Goal: Task Accomplishment & Management: Manage account settings

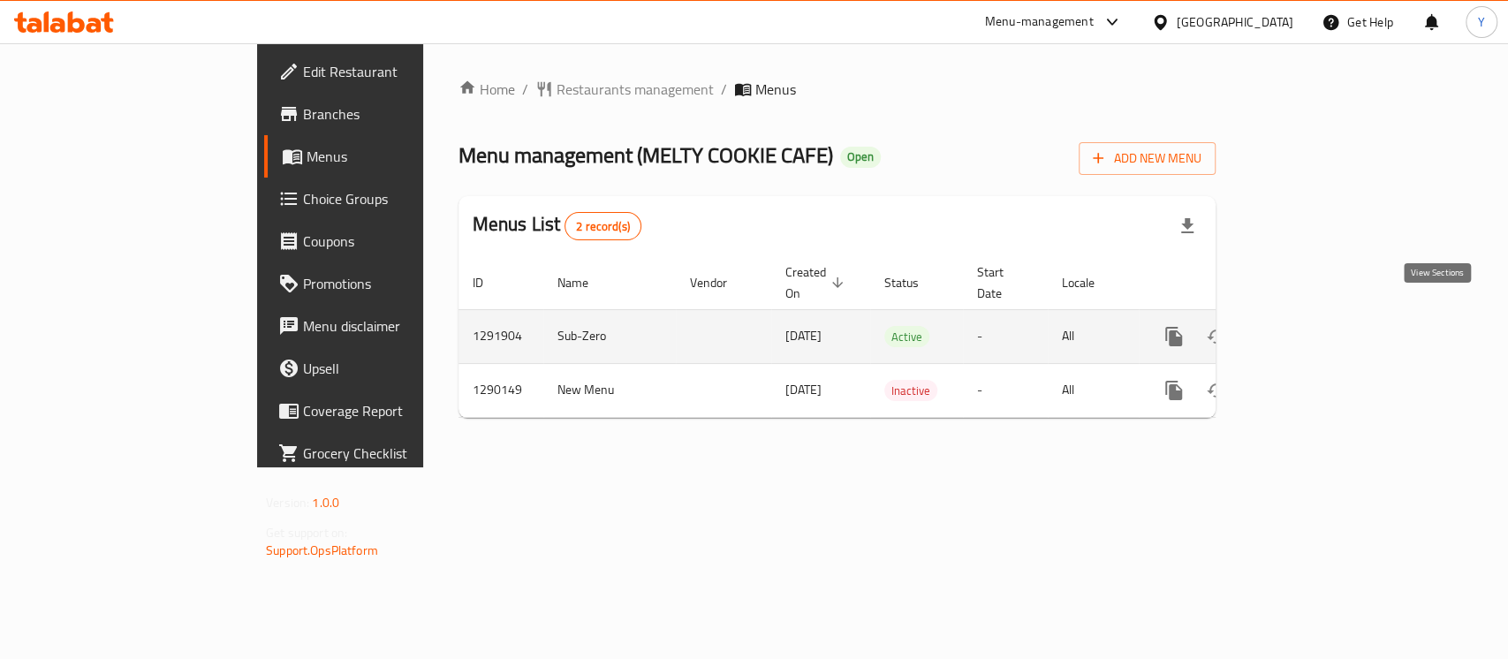
click at [1312, 326] on icon "enhanced table" at bounding box center [1301, 336] width 21 height 21
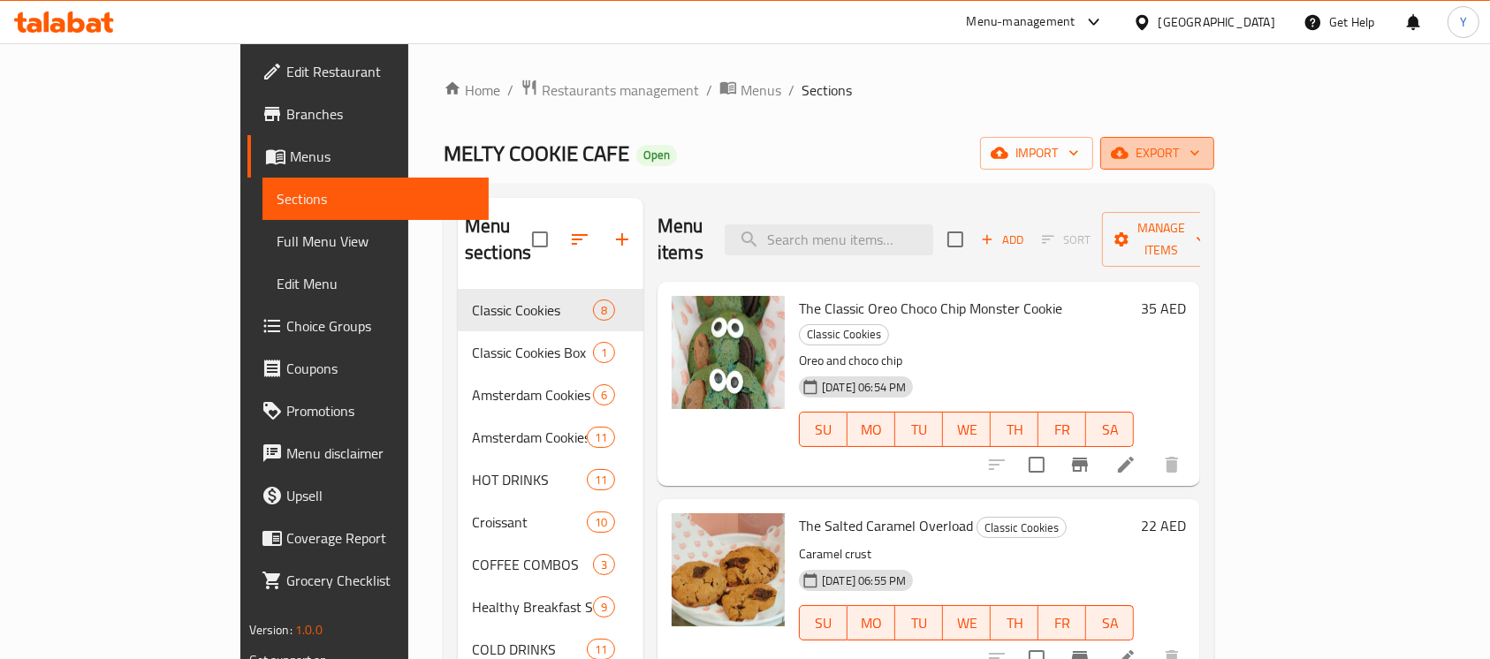
click at [1200, 157] on span "export" at bounding box center [1157, 153] width 86 height 22
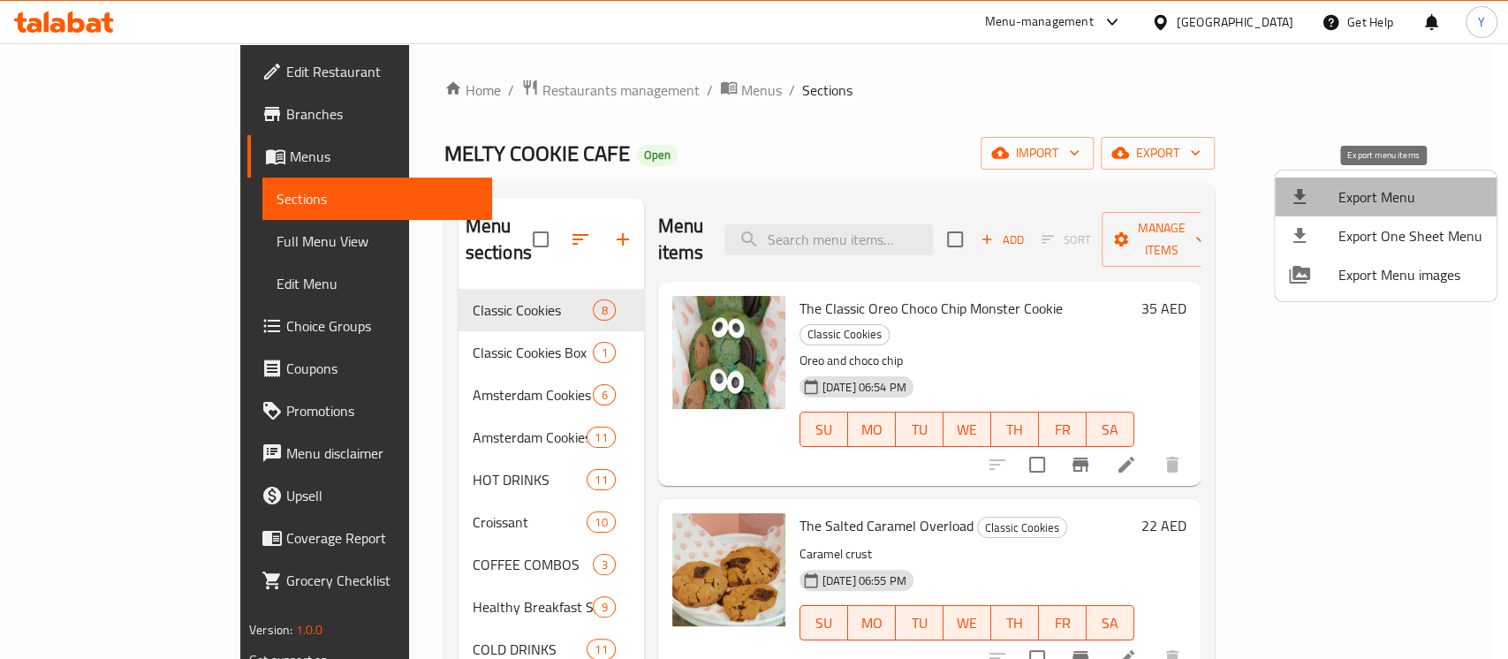
click at [1399, 191] on span "Export Menu" at bounding box center [1411, 196] width 144 height 21
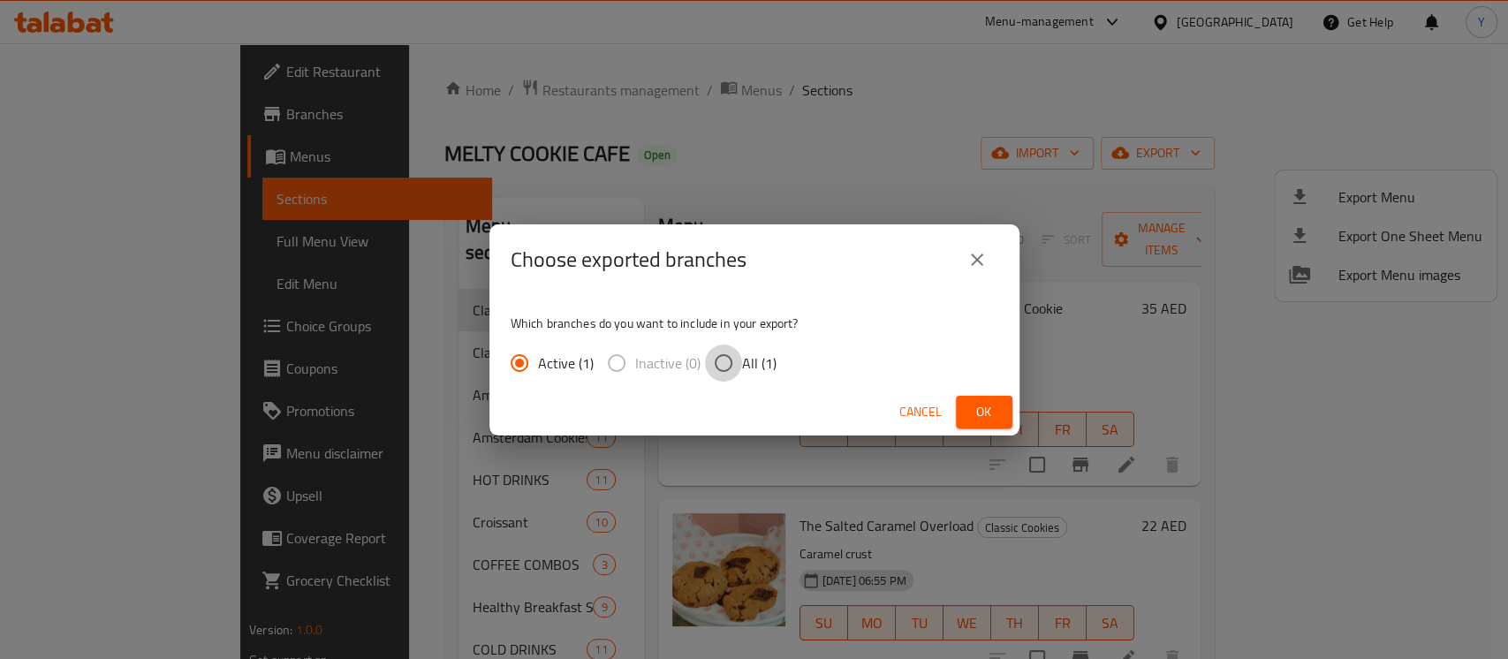
click at [715, 370] on input "All (1)" at bounding box center [723, 363] width 37 height 37
radio input "true"
click at [973, 410] on span "Ok" at bounding box center [984, 412] width 28 height 22
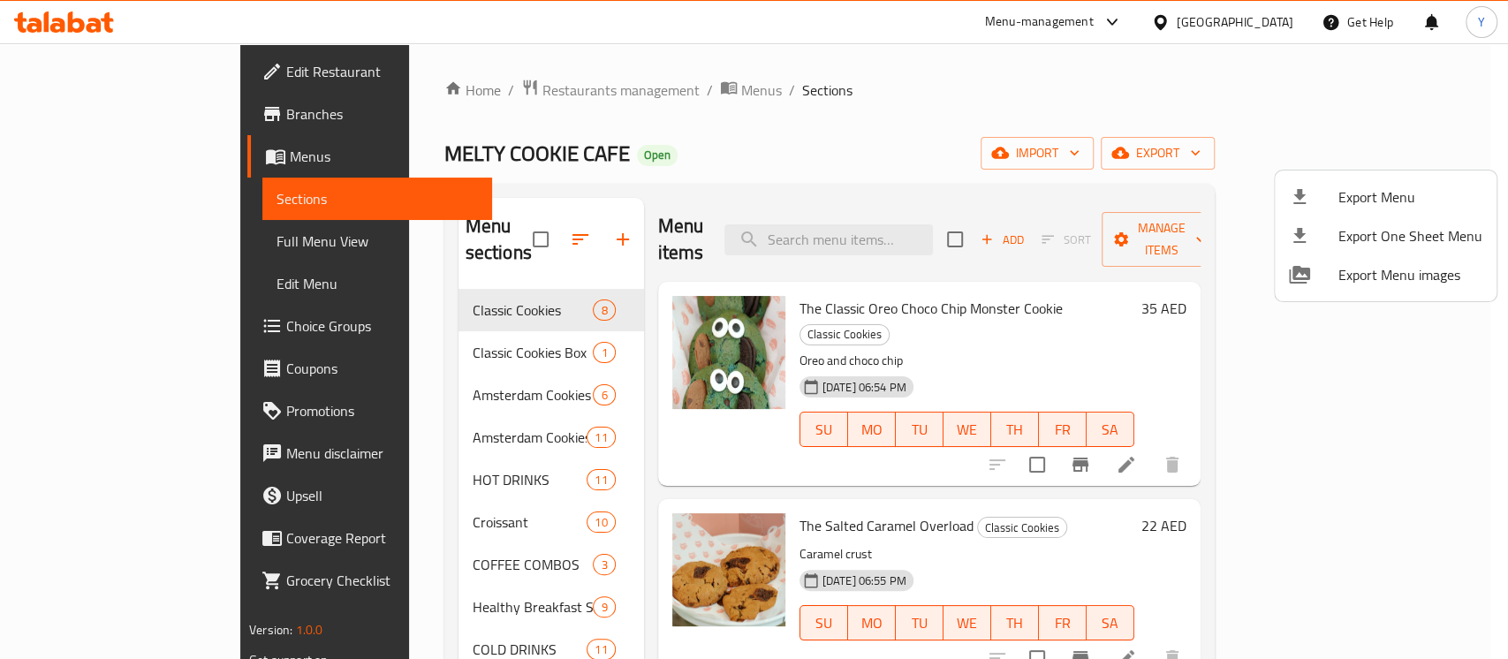
click at [922, 102] on div at bounding box center [754, 329] width 1508 height 659
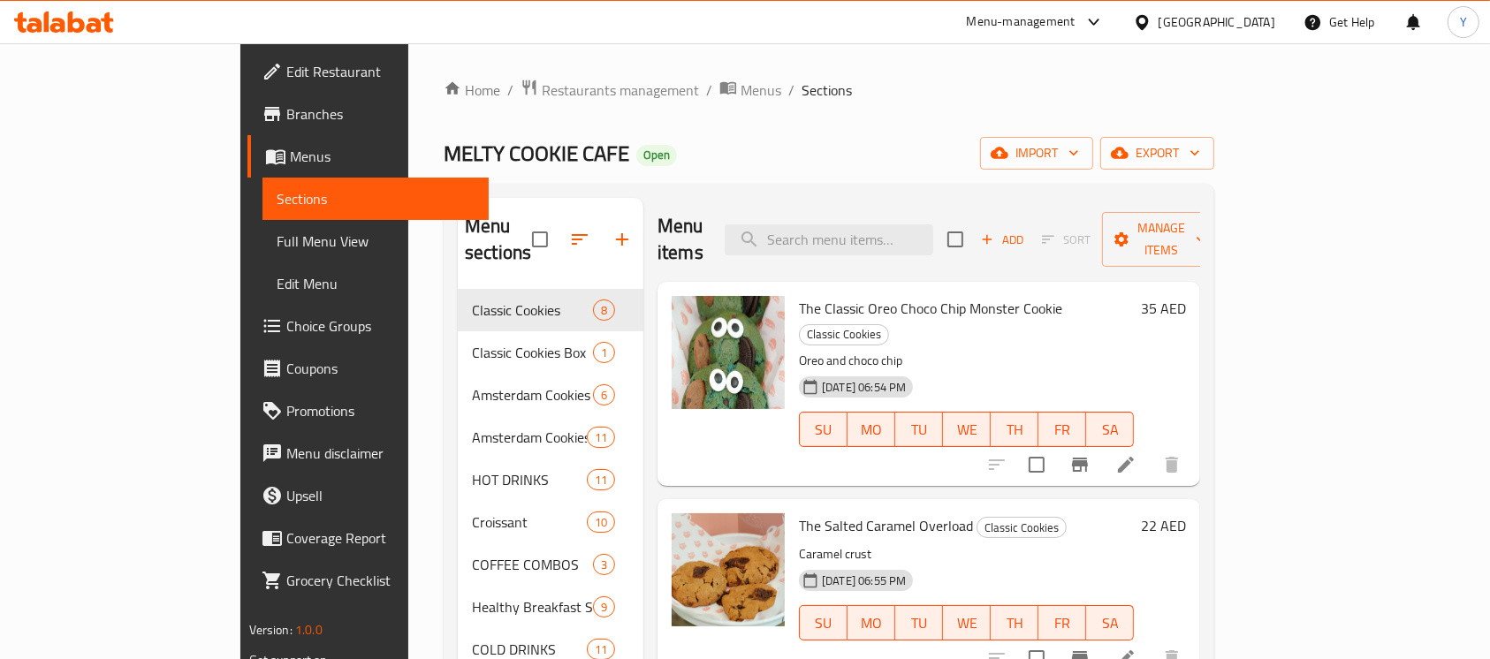
click at [444, 115] on div "Home / Restaurants management / Menus / Sections MELTY COOKIE CAFE Open import …" at bounding box center [829, 491] width 770 height 825
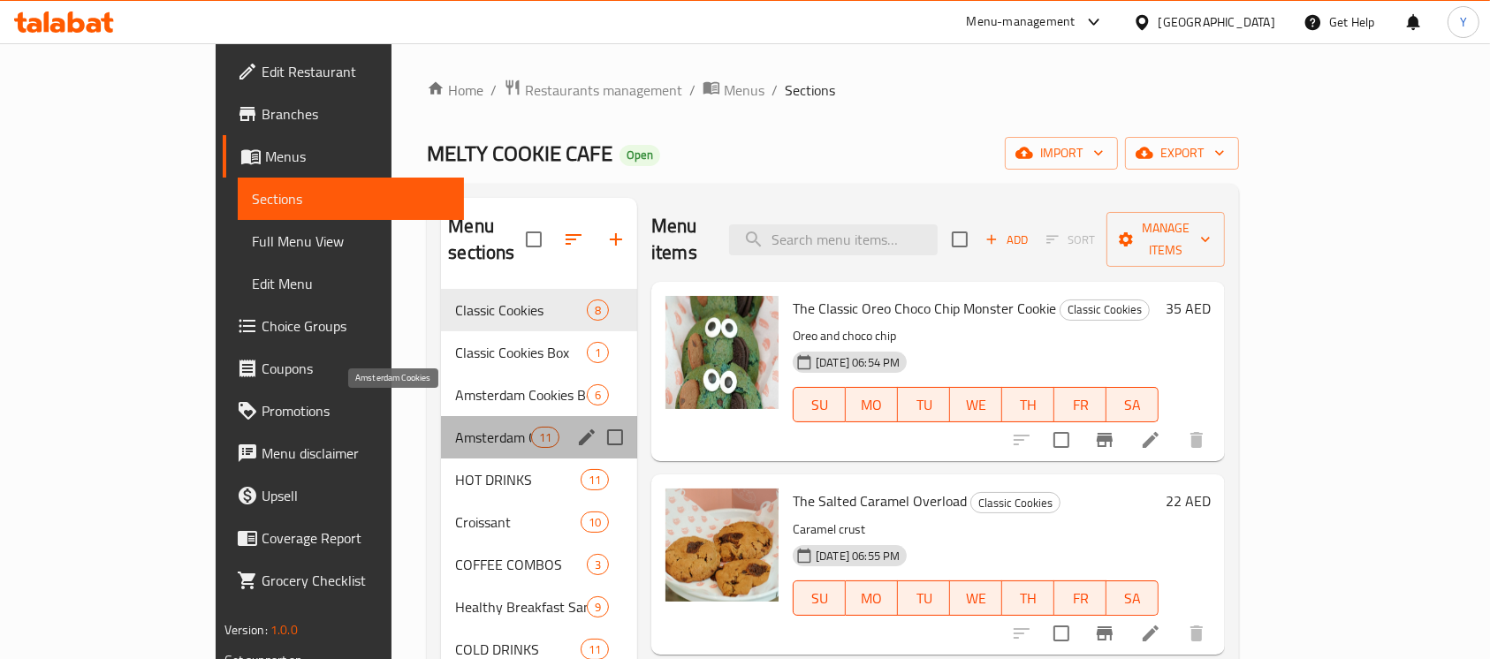
drag, startPoint x: 402, startPoint y: 414, endPoint x: 594, endPoint y: 497, distance: 209.0
click at [455, 427] on span "Amsterdam Cookies" at bounding box center [492, 437] width 75 height 21
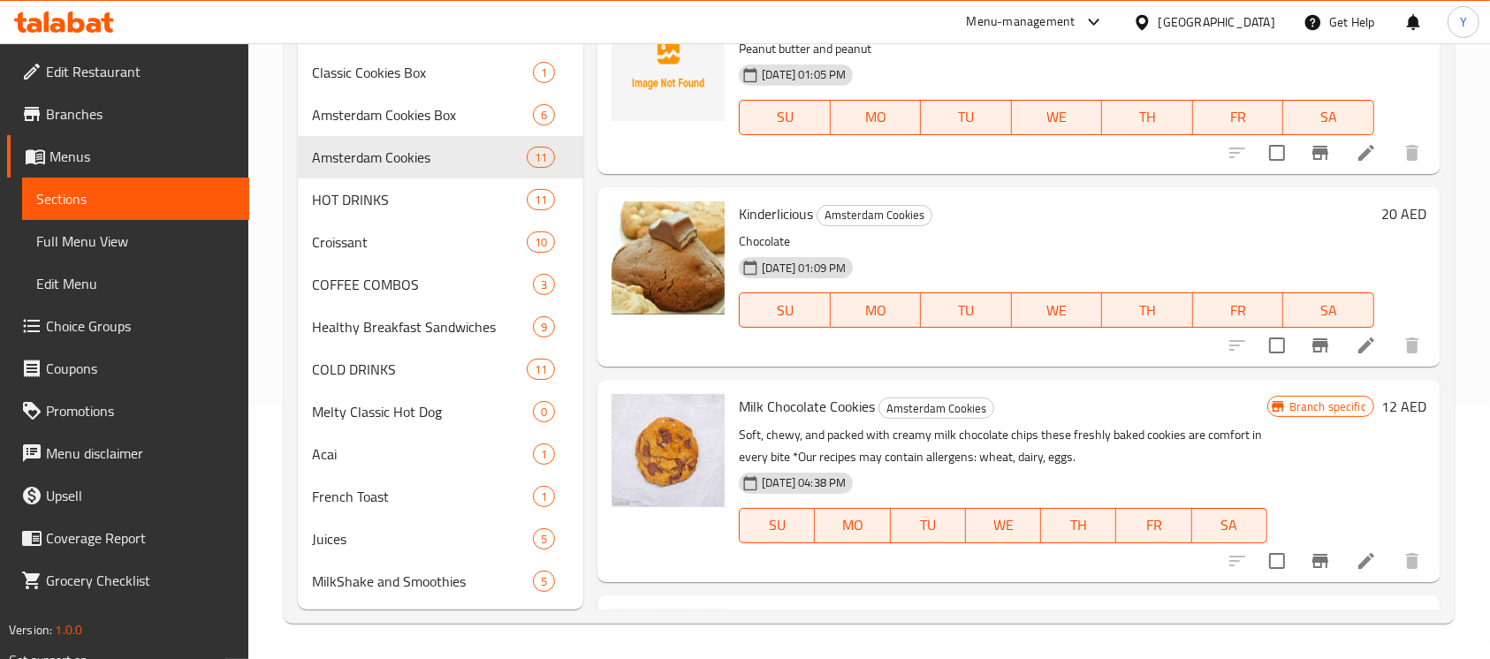
scroll to position [424, 0]
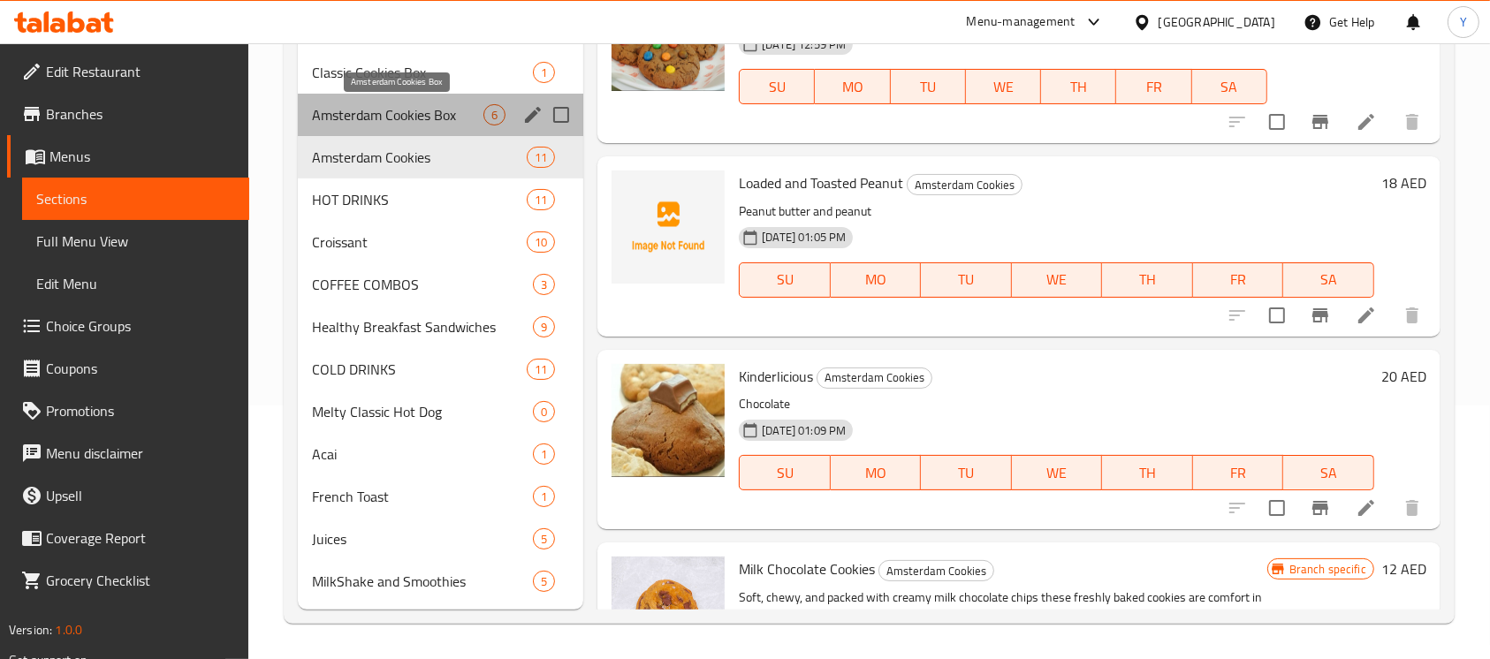
click at [403, 113] on span "Amsterdam Cookies Box" at bounding box center [397, 114] width 171 height 21
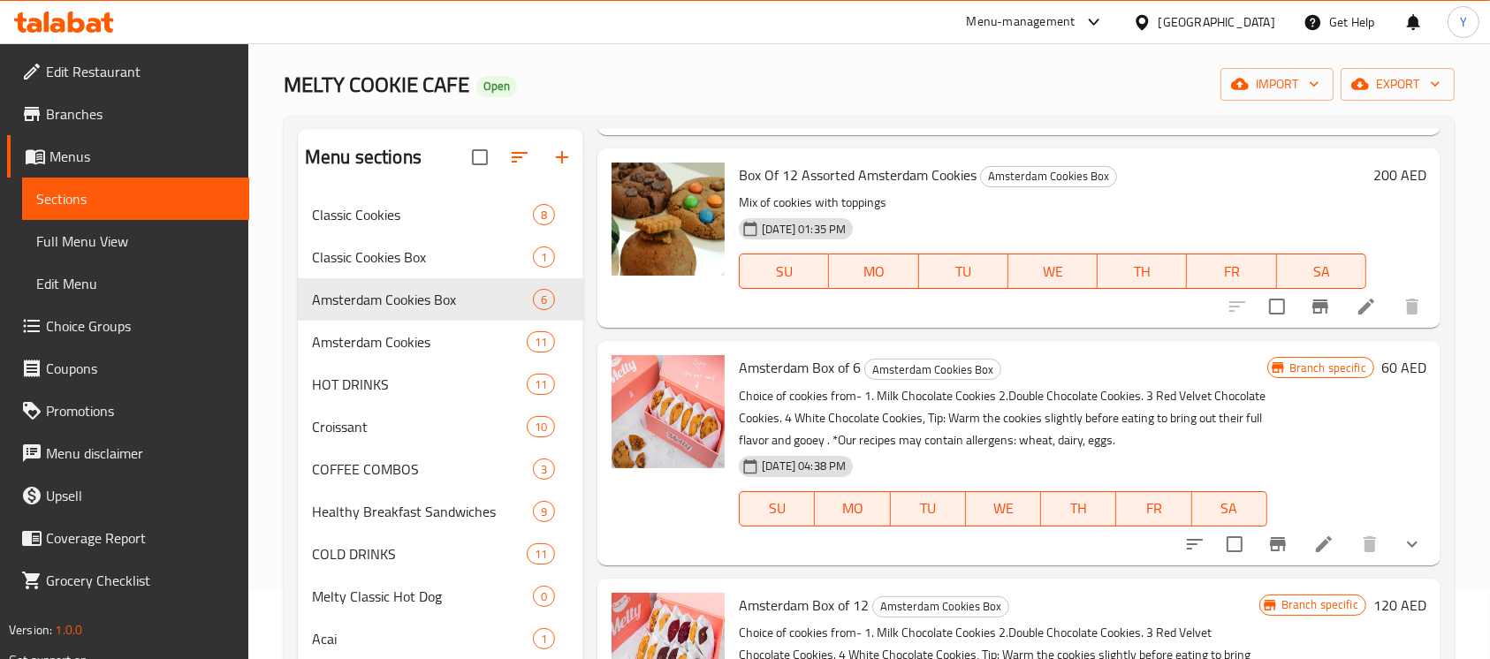
scroll to position [54, 0]
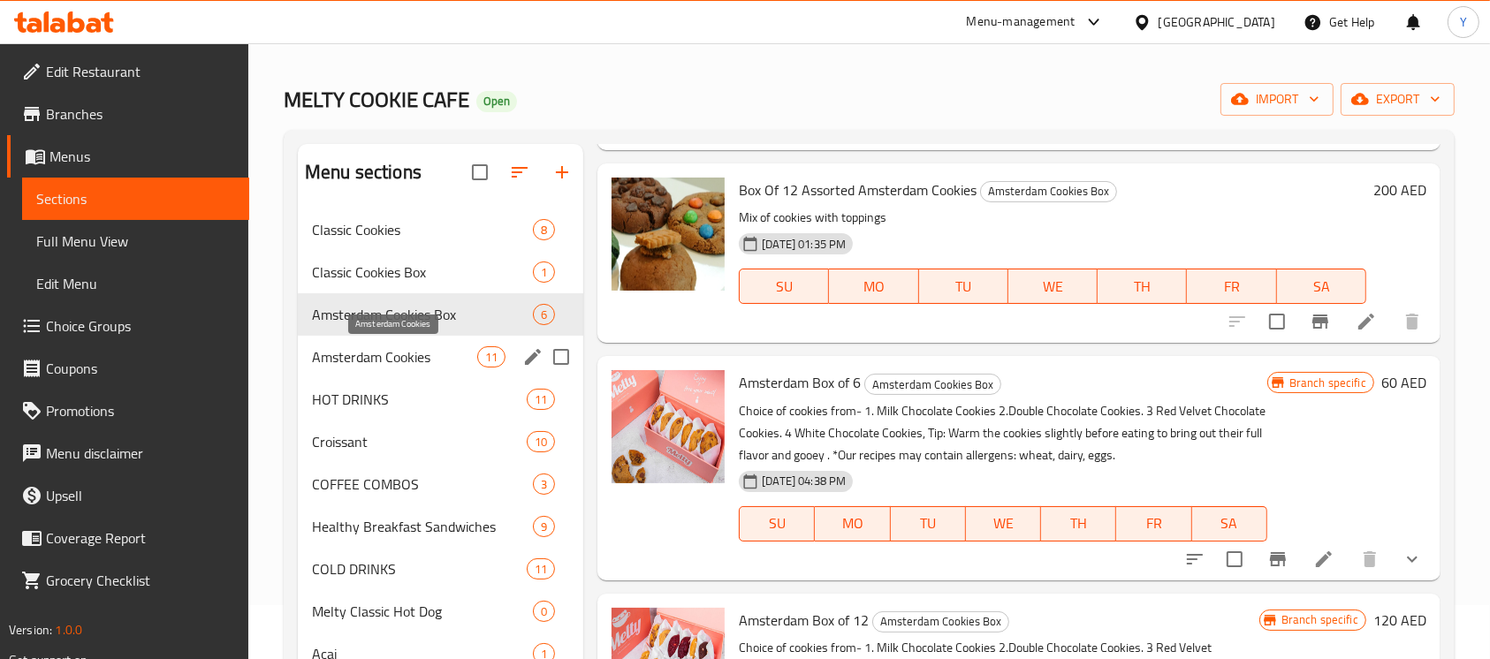
drag, startPoint x: 402, startPoint y: 356, endPoint x: 407, endPoint y: 368, distance: 13.5
click at [401, 357] on span "Amsterdam Cookies" at bounding box center [394, 356] width 165 height 21
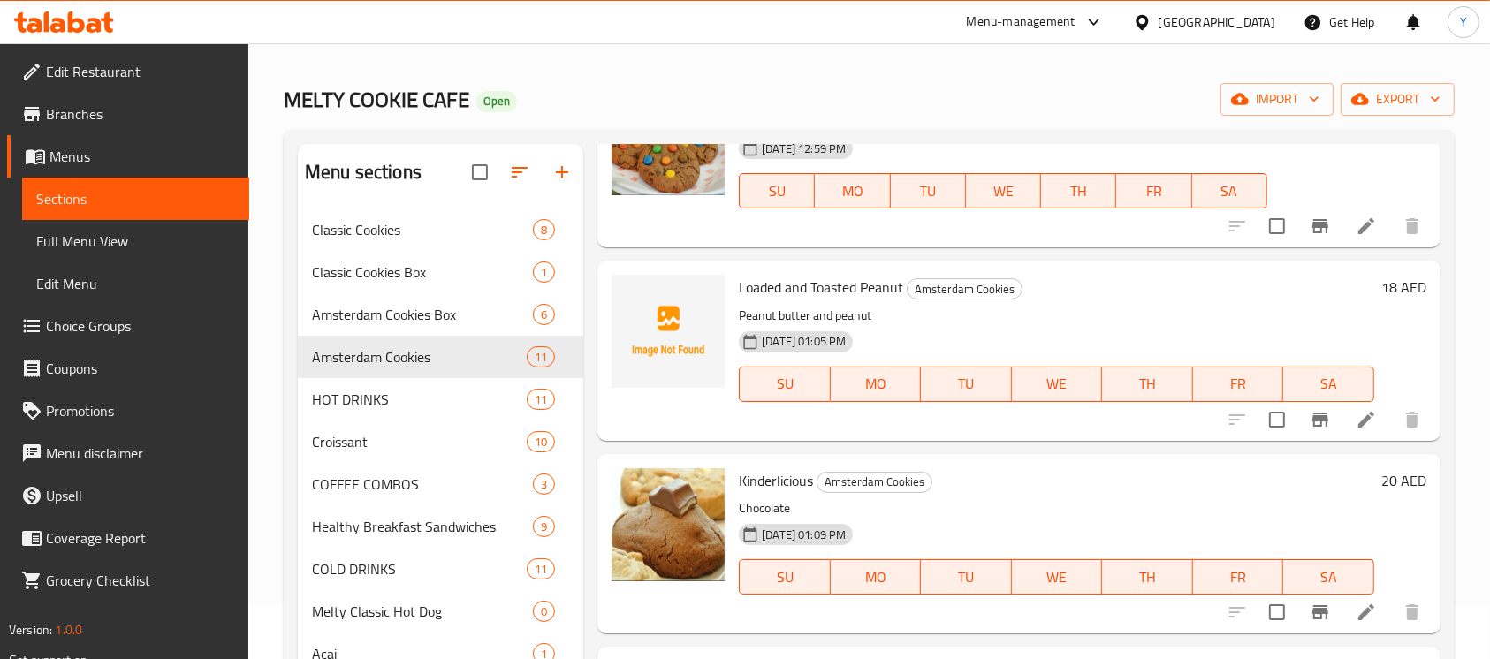
scroll to position [543, 0]
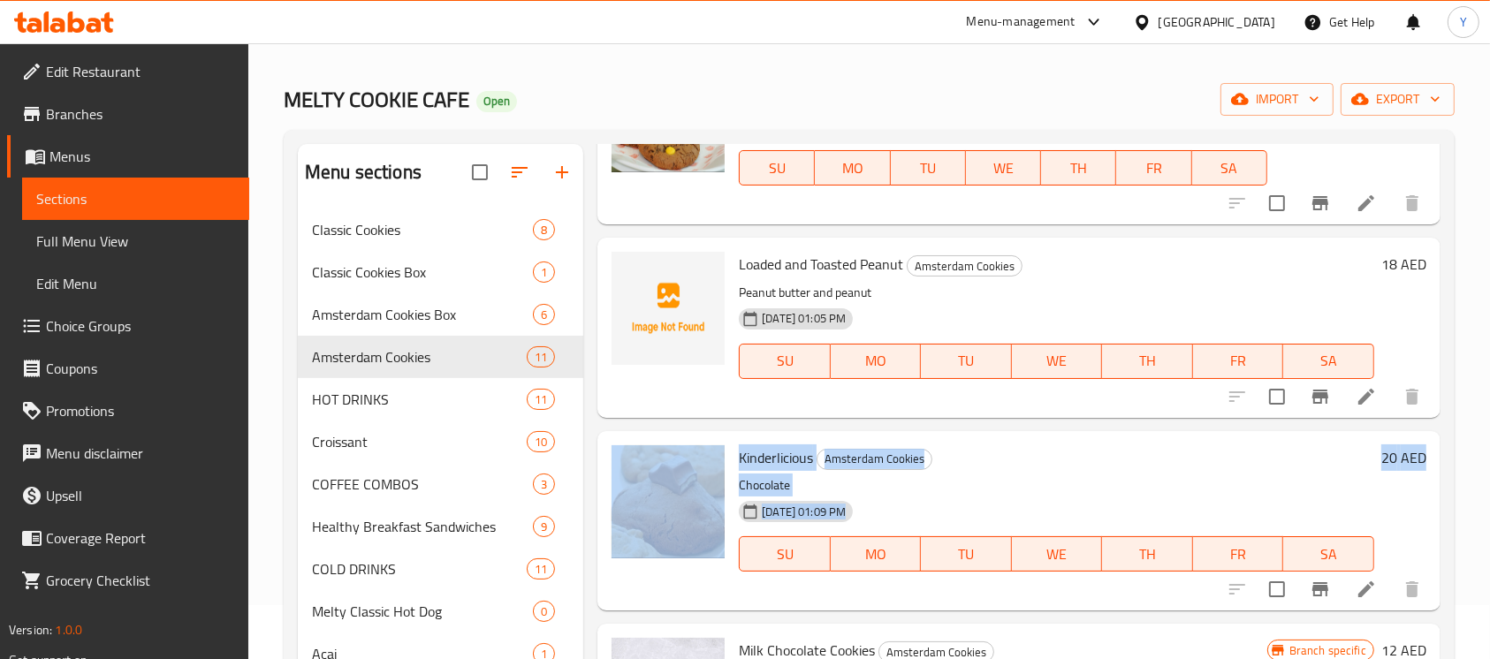
drag, startPoint x: 1439, startPoint y: 352, endPoint x: 1442, endPoint y: 463, distance: 111.4
click at [1442, 463] on div "Menu sections Classic Cookies 8 Classic Cookies Box 1 Amsterdam Cookies Box 6 A…" at bounding box center [869, 477] width 1171 height 694
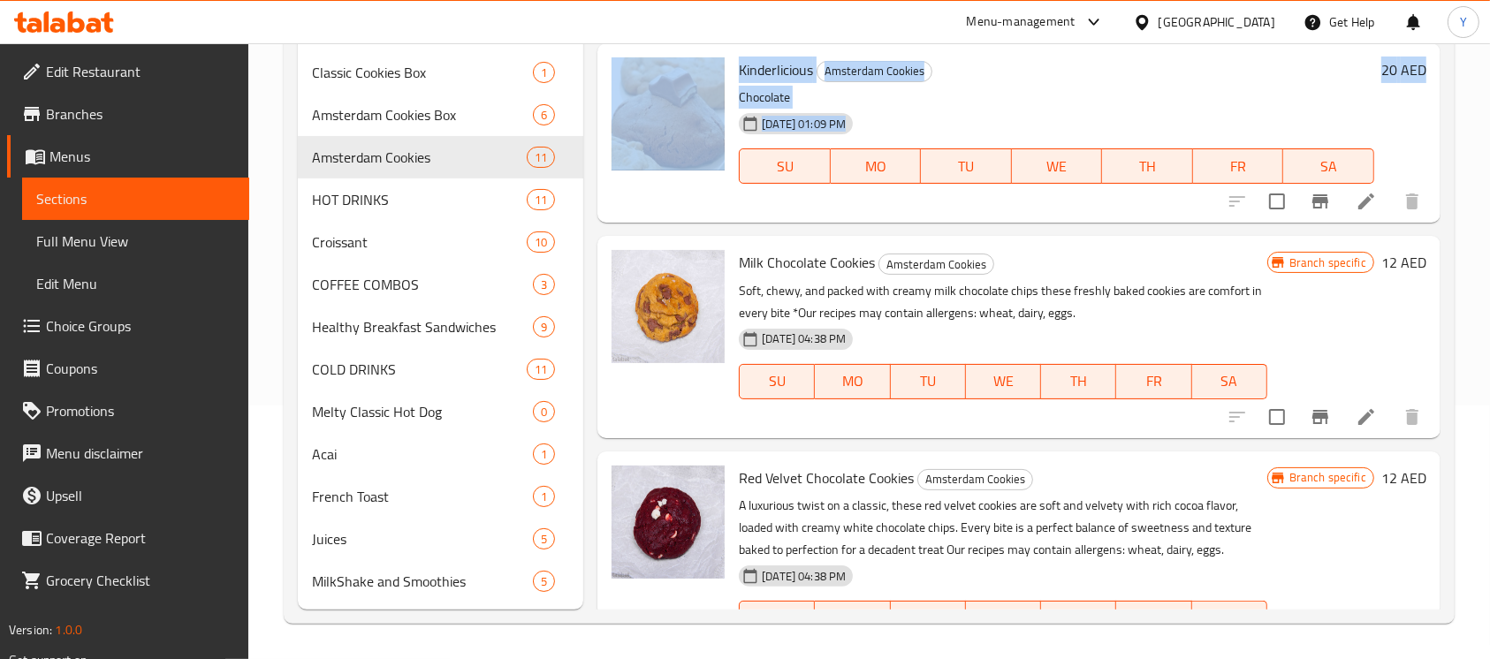
scroll to position [740, 0]
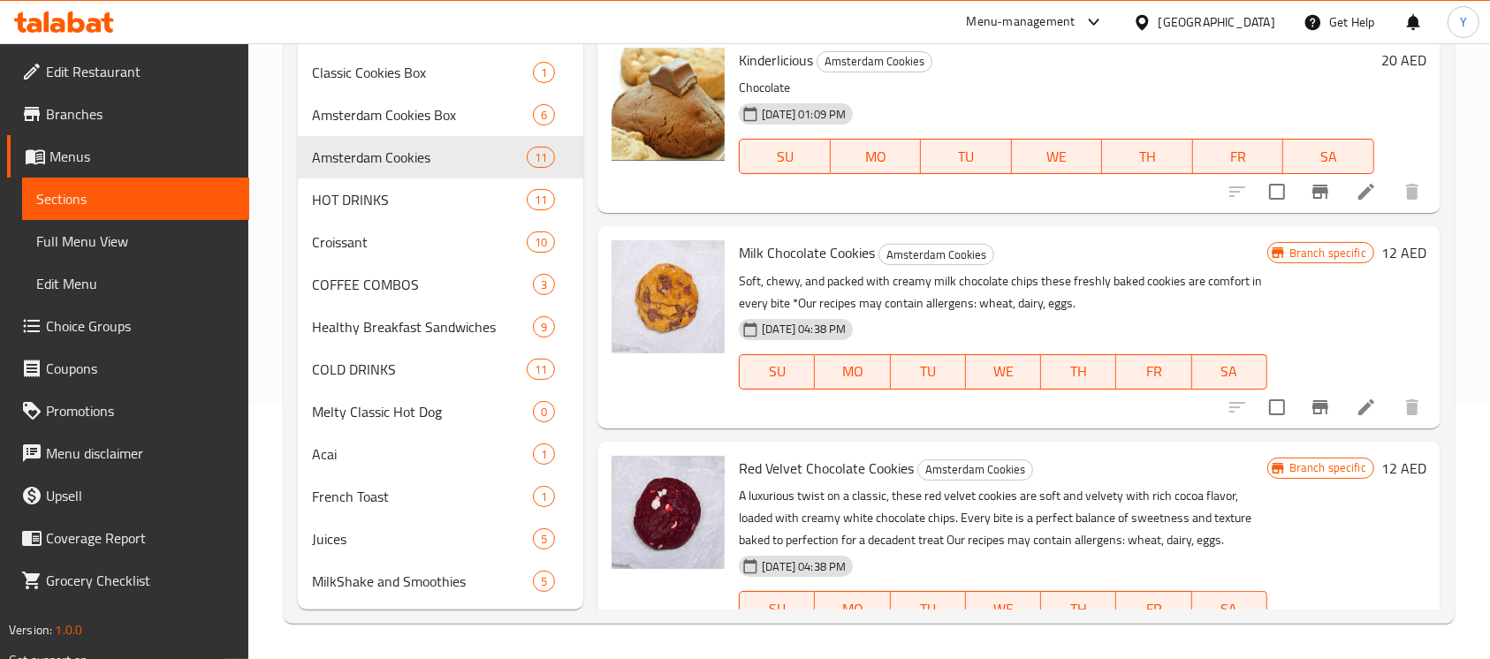
click at [808, 236] on div "Milk Chocolate Cookies Amsterdam Cookies Soft, chewy, and packed with creamy mi…" at bounding box center [1003, 326] width 542 height 187
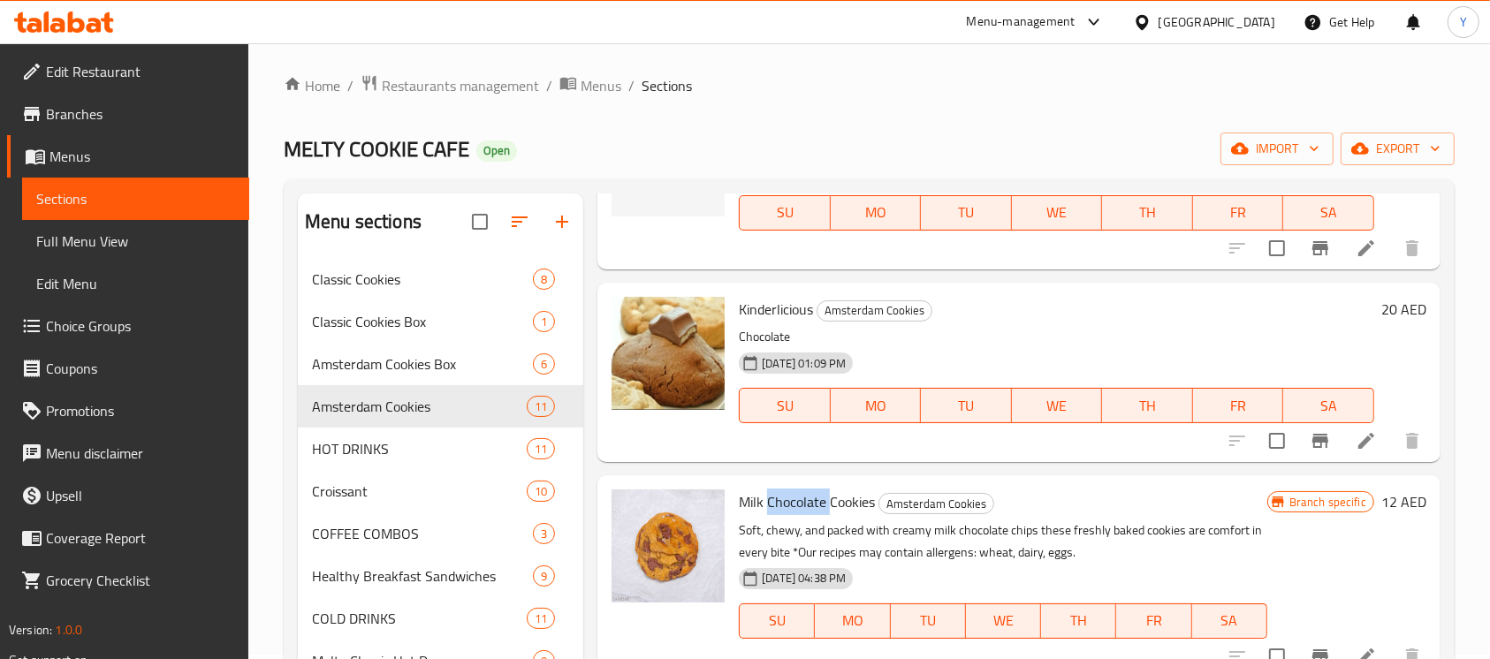
scroll to position [0, 0]
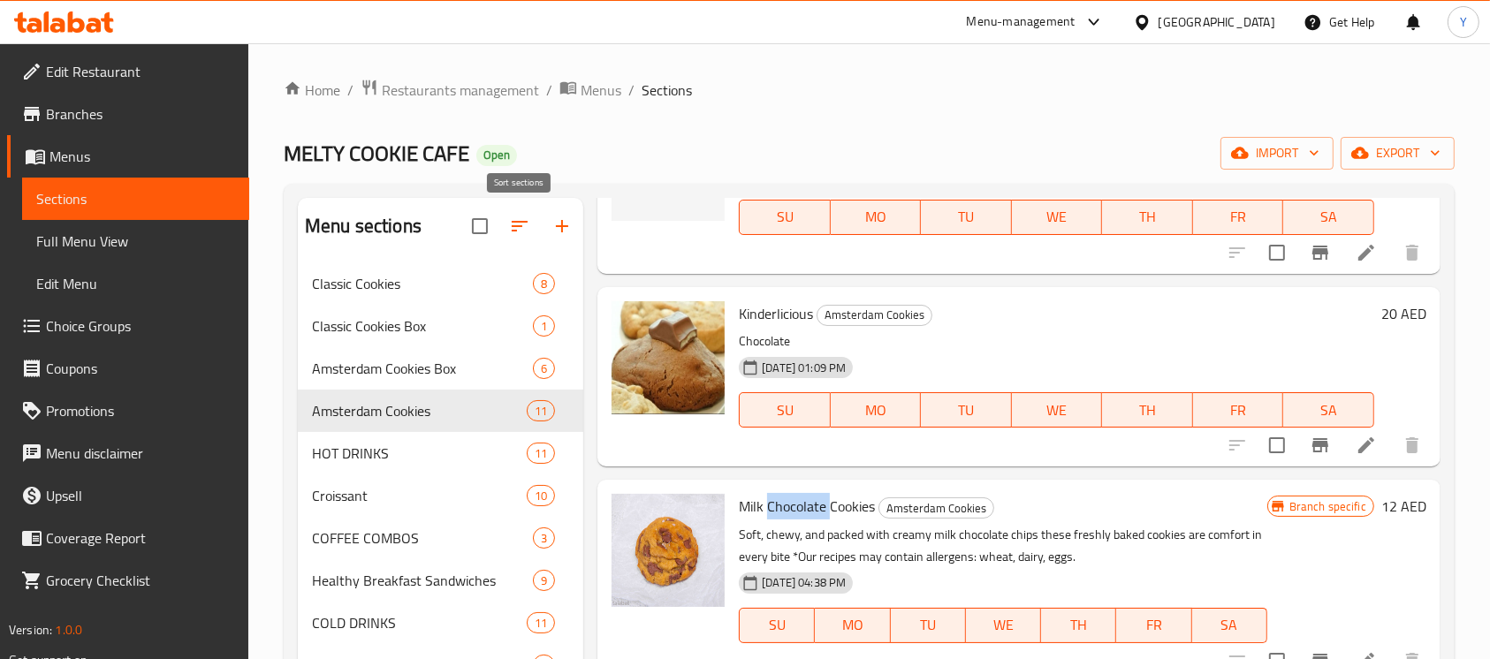
click at [523, 231] on icon "button" at bounding box center [519, 226] width 21 height 21
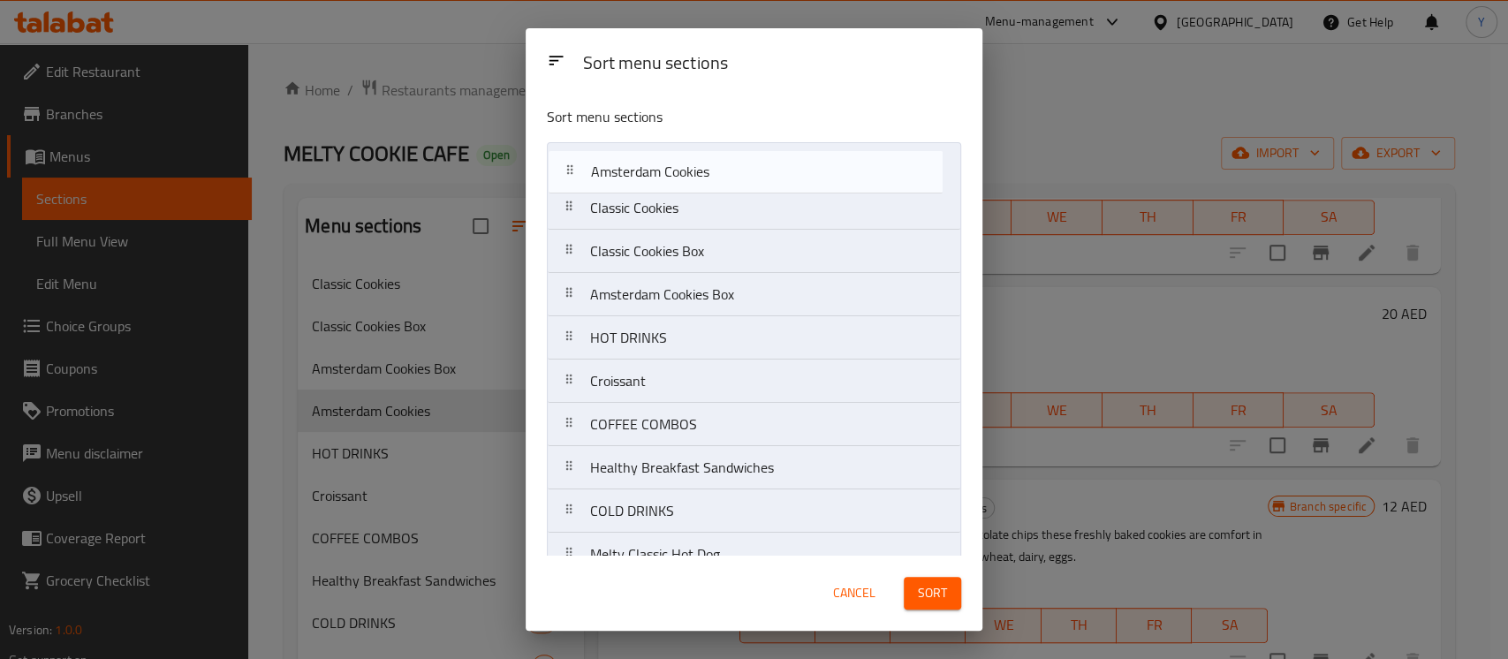
drag, startPoint x: 730, startPoint y: 293, endPoint x: 731, endPoint y: 159, distance: 134.3
click at [731, 159] on nav "Classic Cookies Classic Cookies Box Amsterdam Cookies Box Amsterdam Cookies HOT…" at bounding box center [754, 446] width 414 height 608
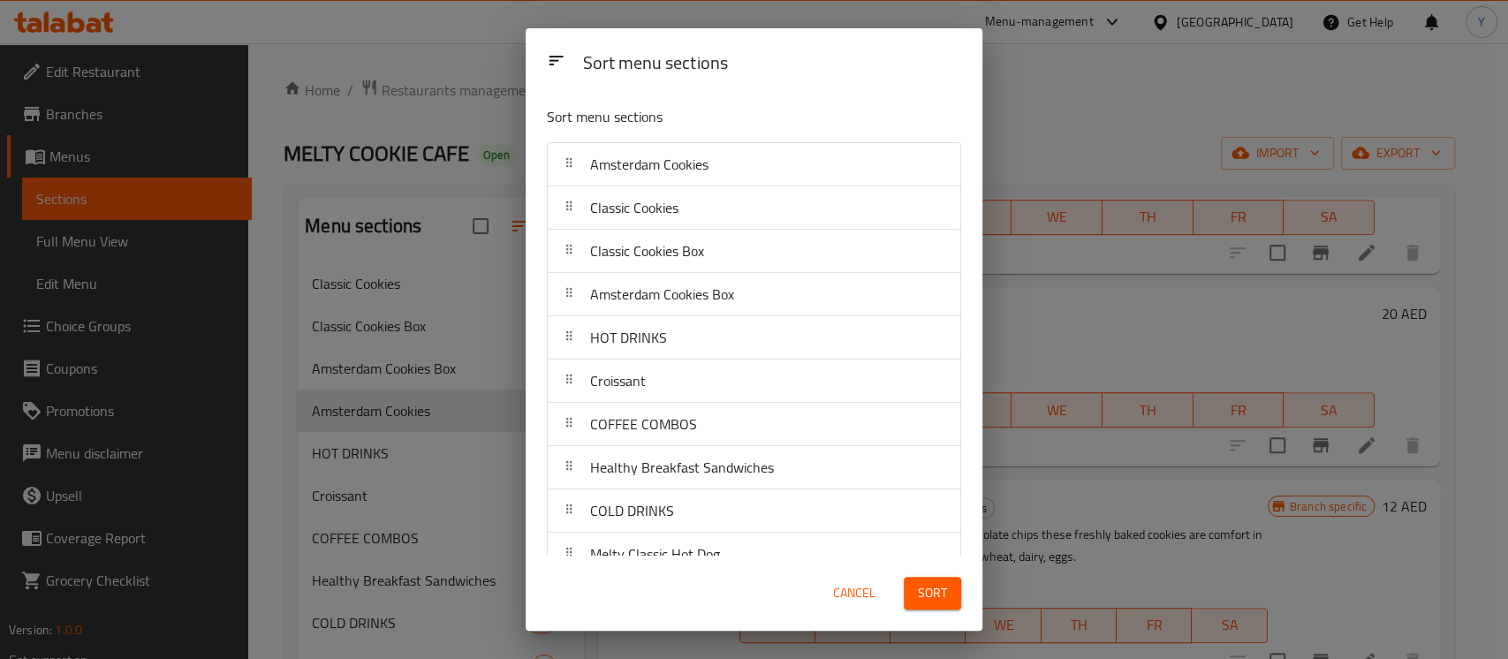
drag, startPoint x: 944, startPoint y: 598, endPoint x: 944, endPoint y: 611, distance: 13.3
click at [944, 603] on span "Sort" at bounding box center [932, 593] width 29 height 22
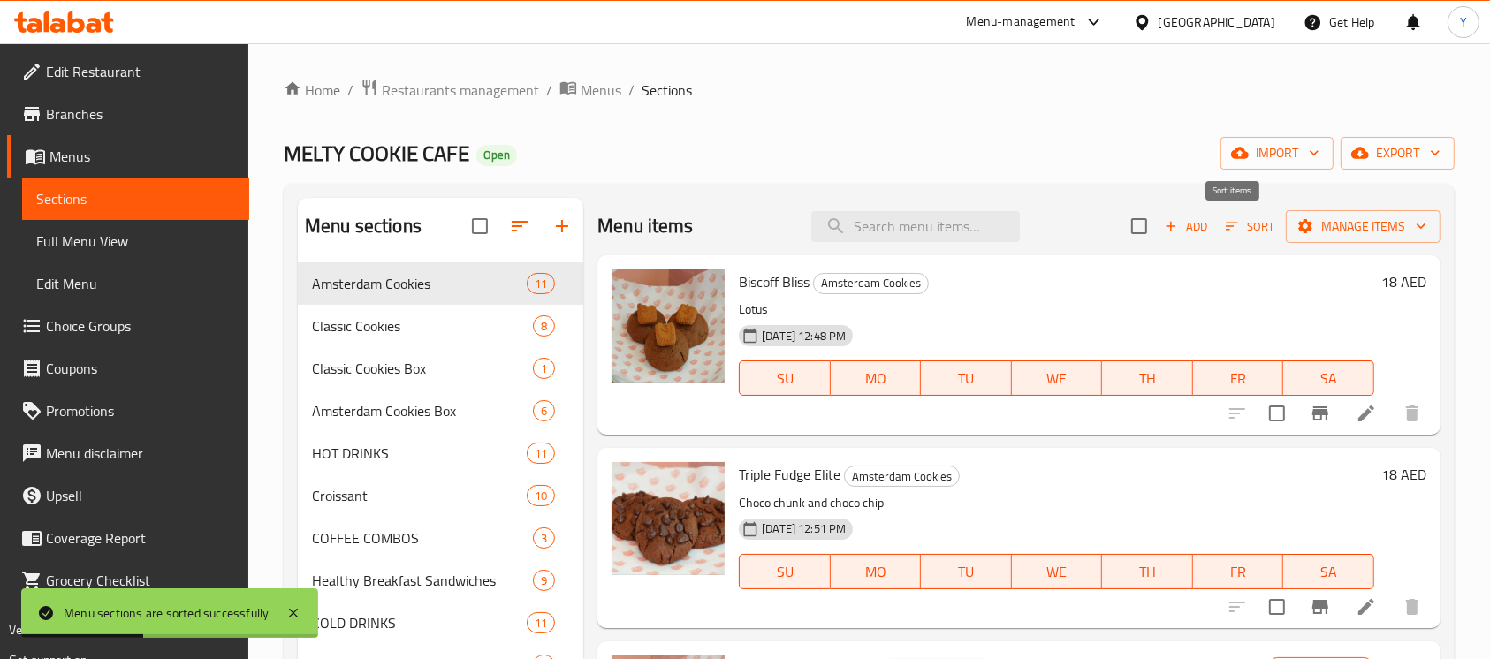
click at [1226, 228] on span "Sort" at bounding box center [1250, 226] width 49 height 20
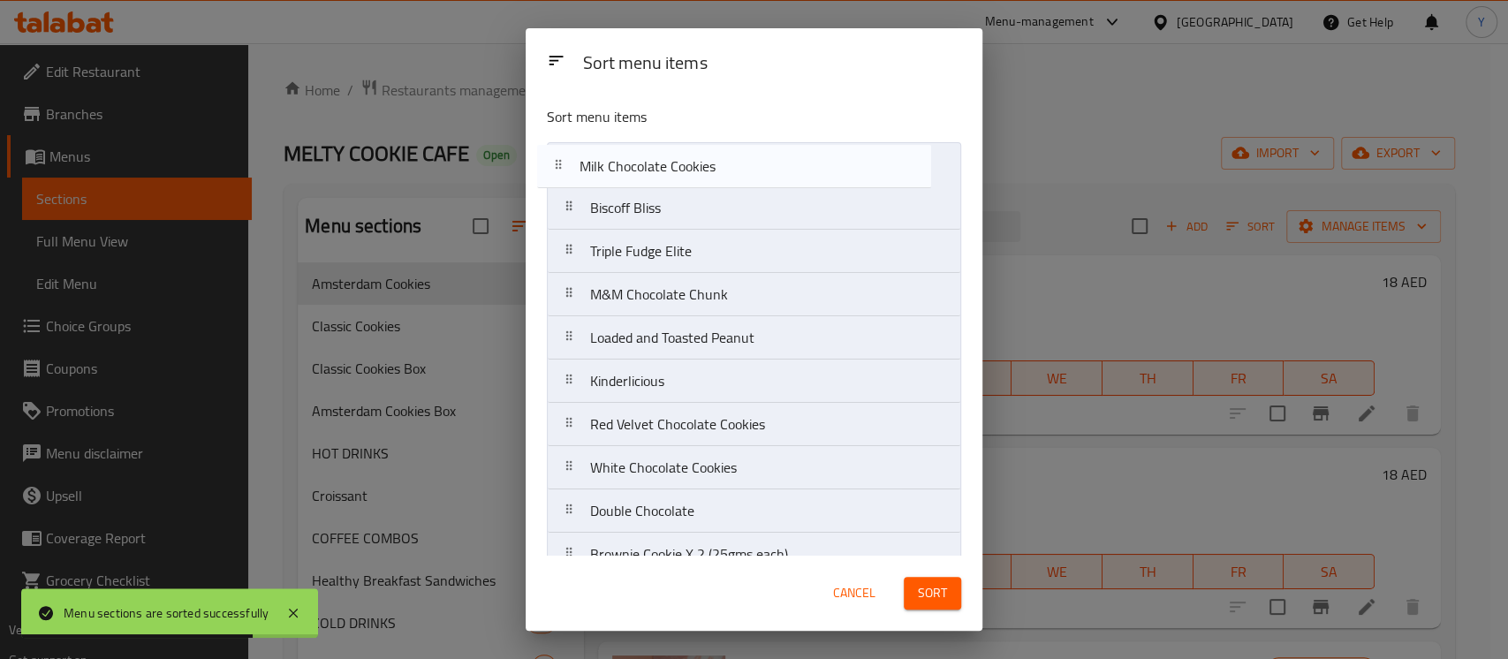
drag, startPoint x: 746, startPoint y: 383, endPoint x: 735, endPoint y: 161, distance: 222.9
click at [735, 161] on nav "Biscoff Bliss Triple Fudge Elite M&M Chocolate Chunk Loaded and Toasted Peanut …" at bounding box center [754, 381] width 414 height 478
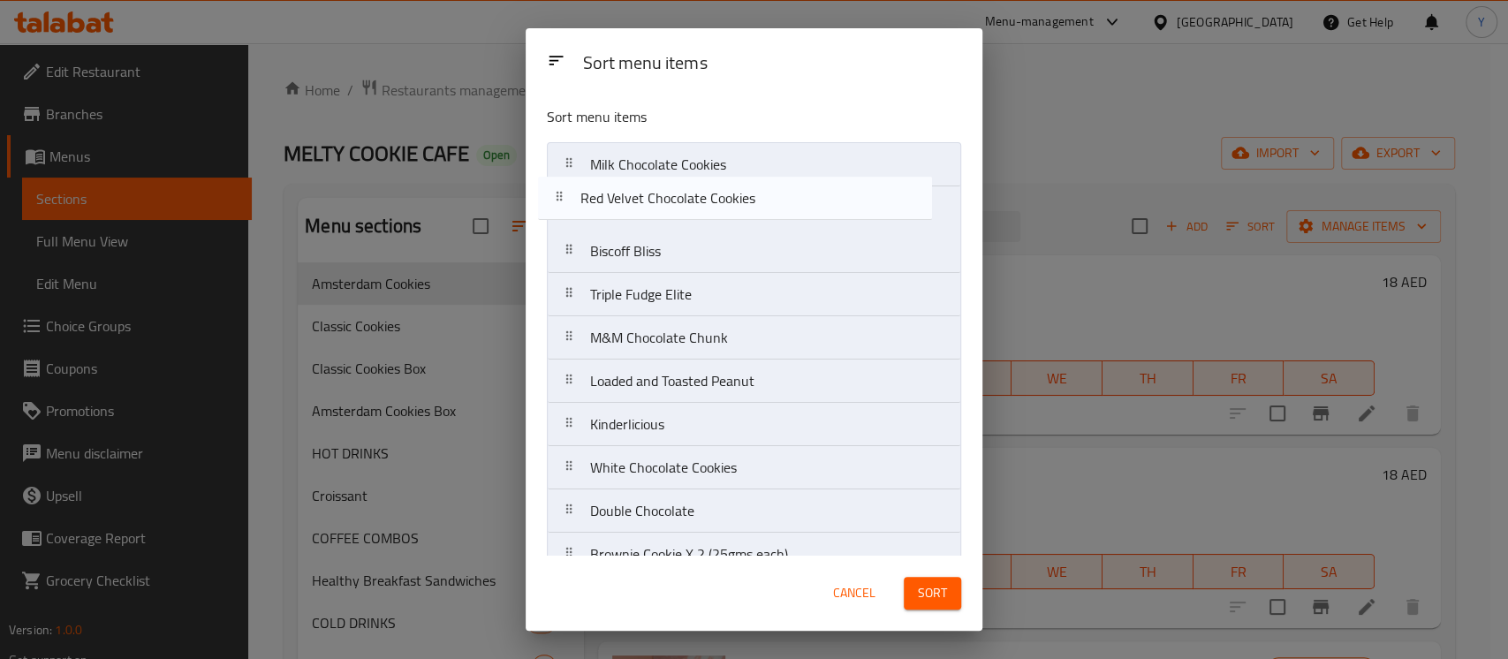
drag, startPoint x: 701, startPoint y: 364, endPoint x: 691, endPoint y: 205, distance: 159.3
click at [691, 205] on nav "Milk Chocolate Cookies Biscoff Bliss Triple Fudge Elite M&M Chocolate Chunk Loa…" at bounding box center [754, 381] width 414 height 478
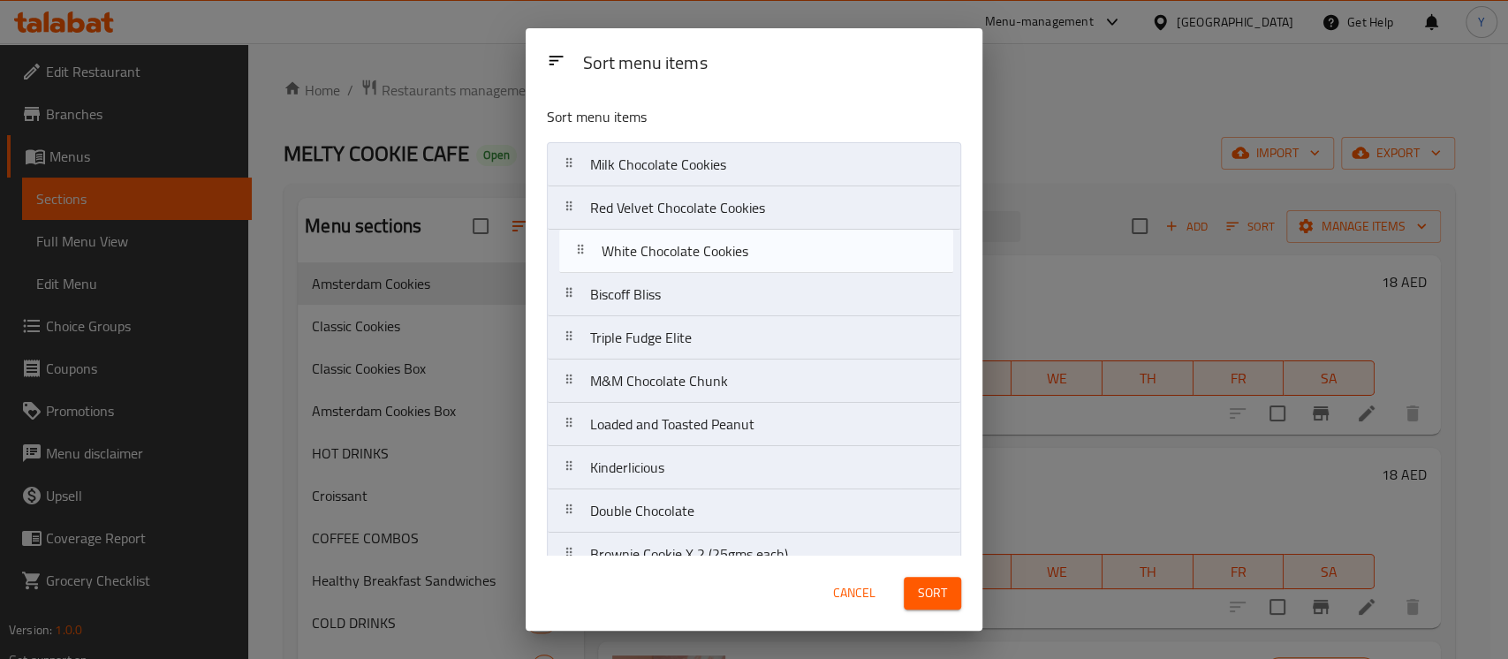
drag, startPoint x: 778, startPoint y: 474, endPoint x: 789, endPoint y: 253, distance: 222.0
click at [789, 253] on nav "Milk Chocolate Cookies Red Velvet Chocolate Cookies Biscoff Bliss Triple Fudge …" at bounding box center [754, 381] width 414 height 478
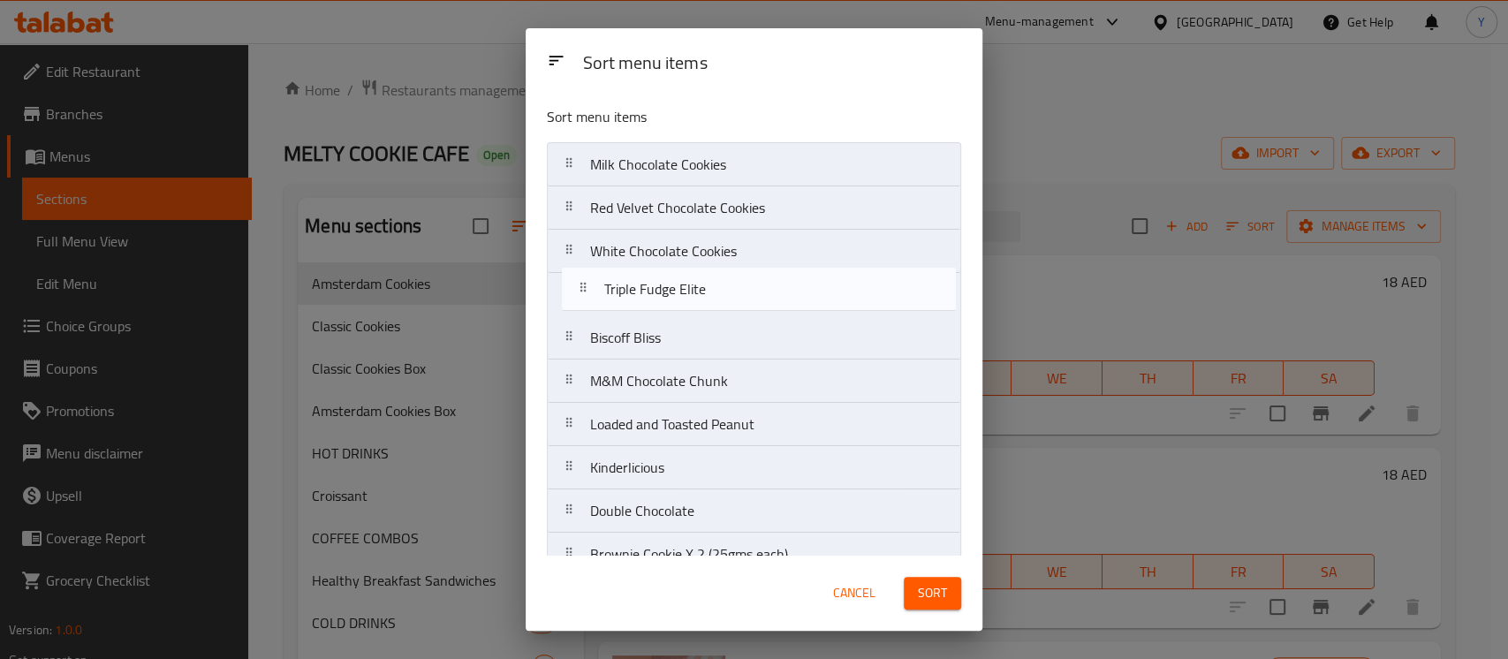
drag, startPoint x: 716, startPoint y: 270, endPoint x: 727, endPoint y: 287, distance: 20.3
click at [727, 287] on nav "Milk Chocolate Cookies Red Velvet Chocolate Cookies White Chocolate Cookies Bis…" at bounding box center [754, 381] width 414 height 478
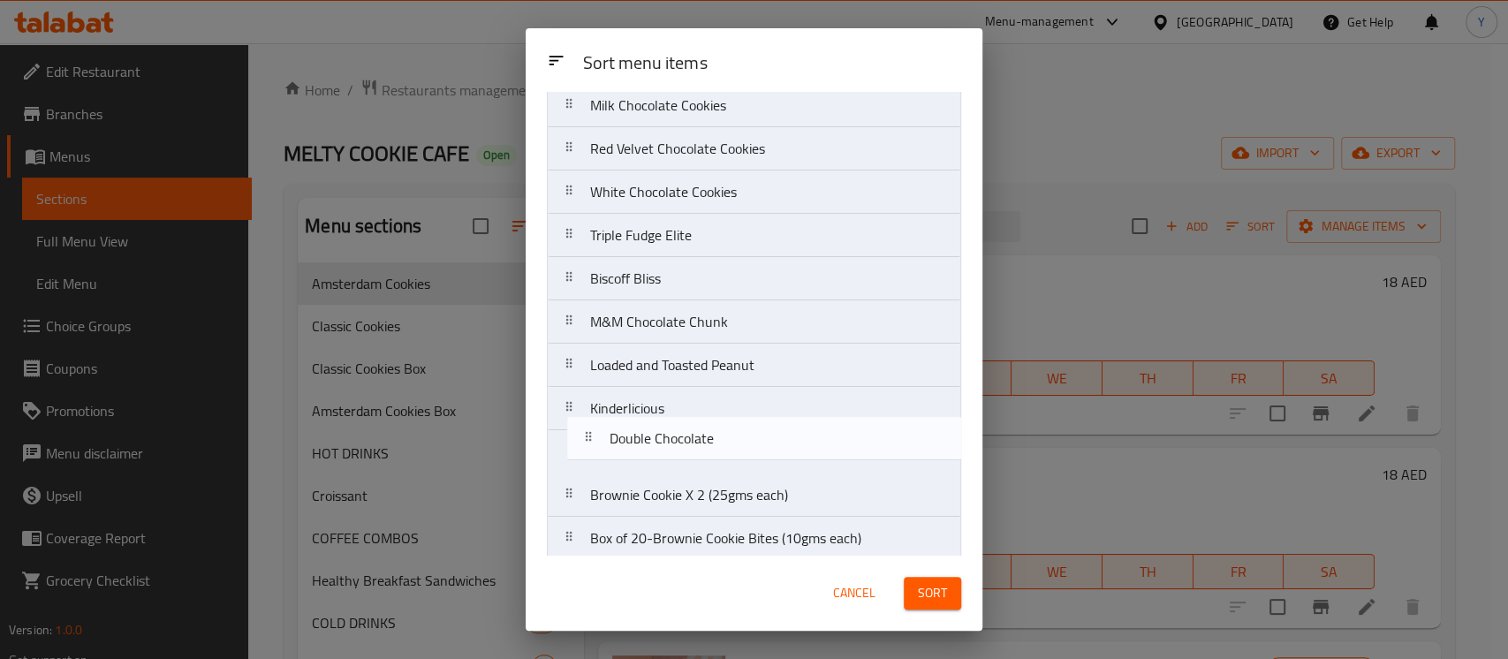
scroll to position [59, 0]
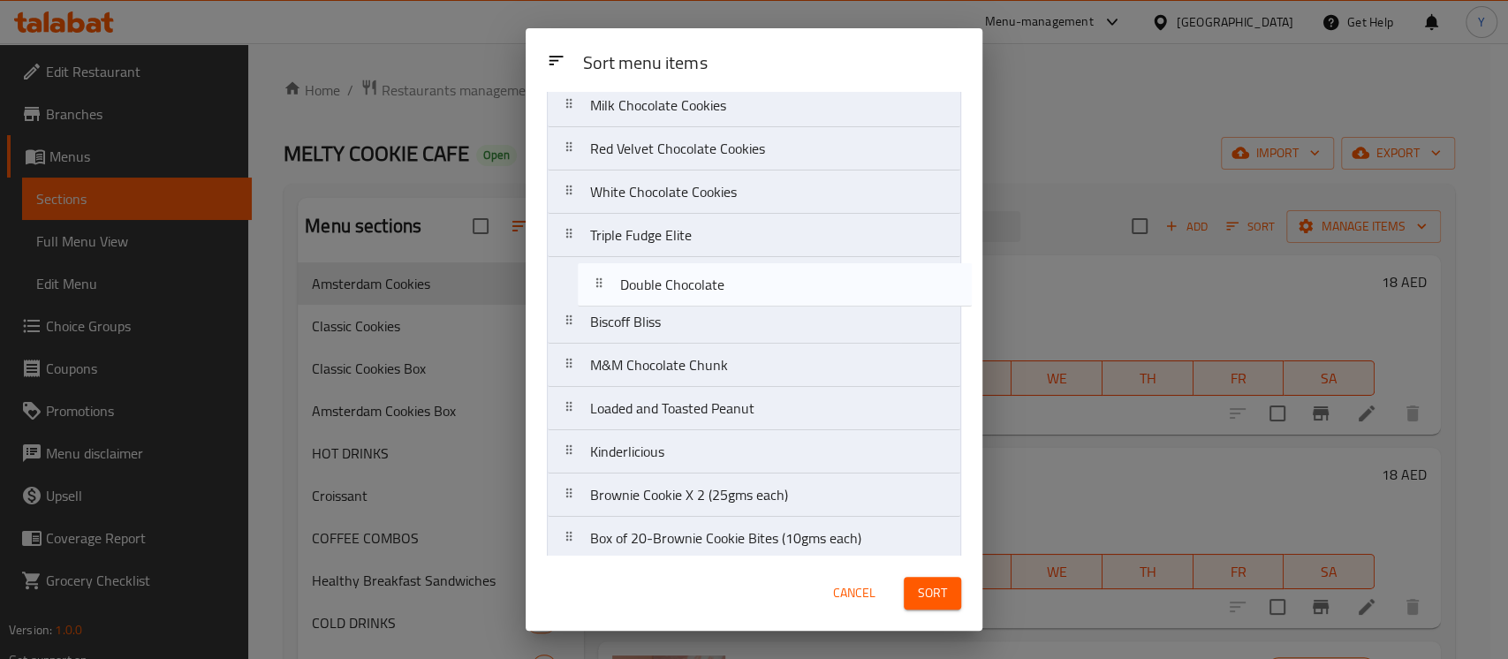
drag, startPoint x: 743, startPoint y: 518, endPoint x: 772, endPoint y: 291, distance: 228.9
click at [772, 291] on nav "Milk Chocolate Cookies Red Velvet Chocolate Cookies White Chocolate Cookies Tri…" at bounding box center [754, 322] width 414 height 478
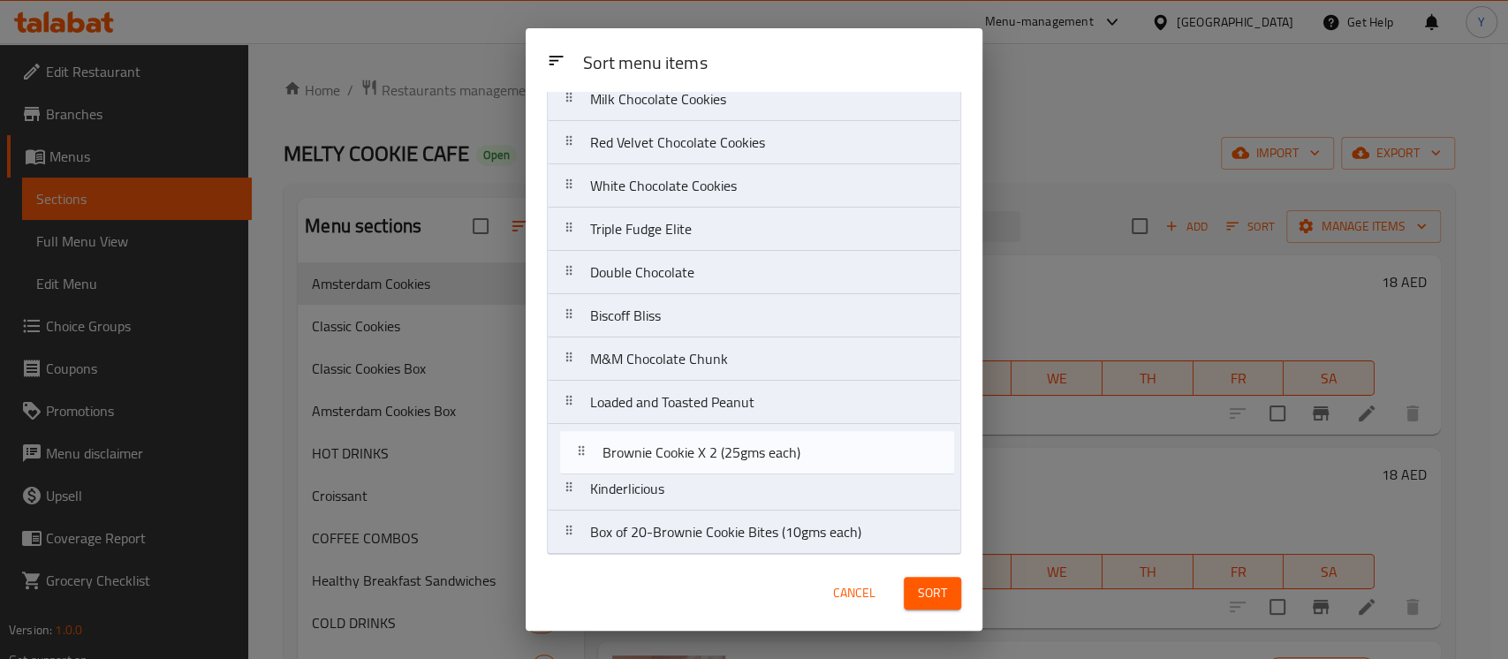
scroll to position [71, 0]
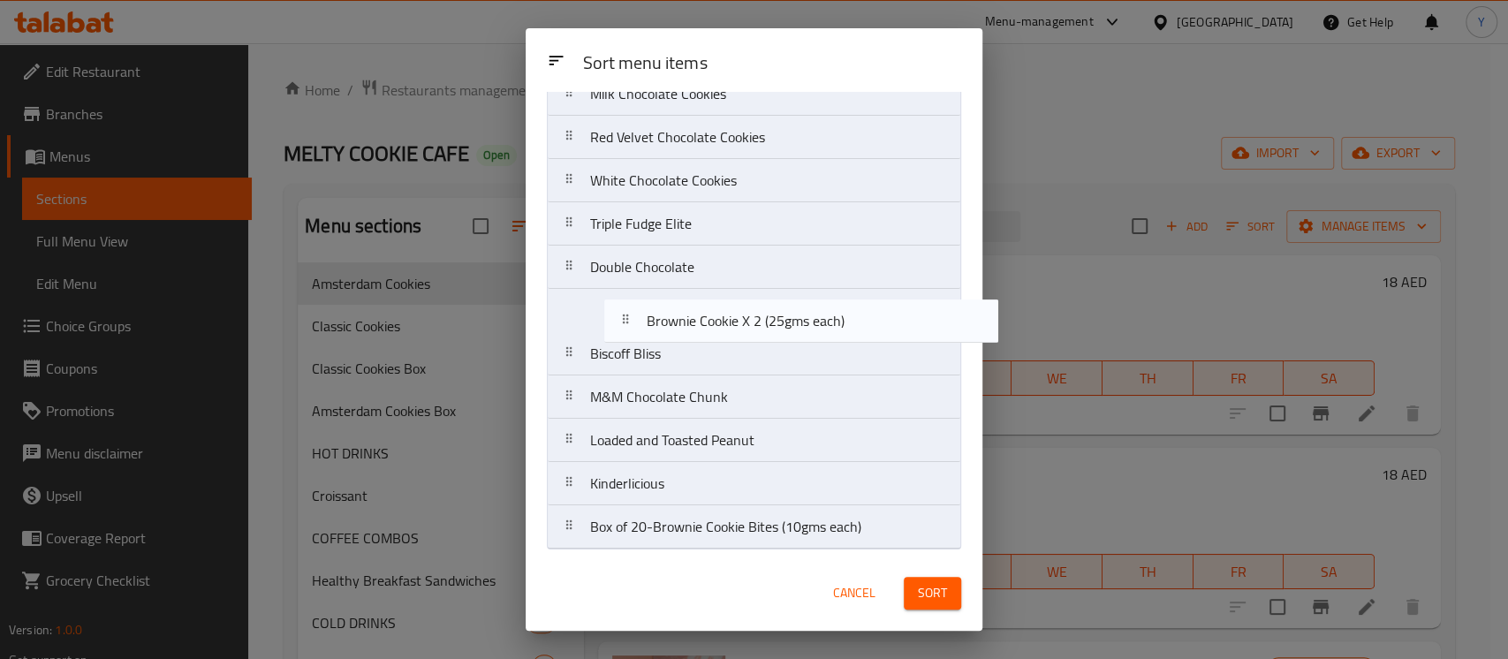
drag, startPoint x: 775, startPoint y: 504, endPoint x: 831, endPoint y: 326, distance: 186.1
click at [832, 326] on nav "Milk Chocolate Cookies Red Velvet Chocolate Cookies White Chocolate Cookies Tri…" at bounding box center [754, 311] width 414 height 478
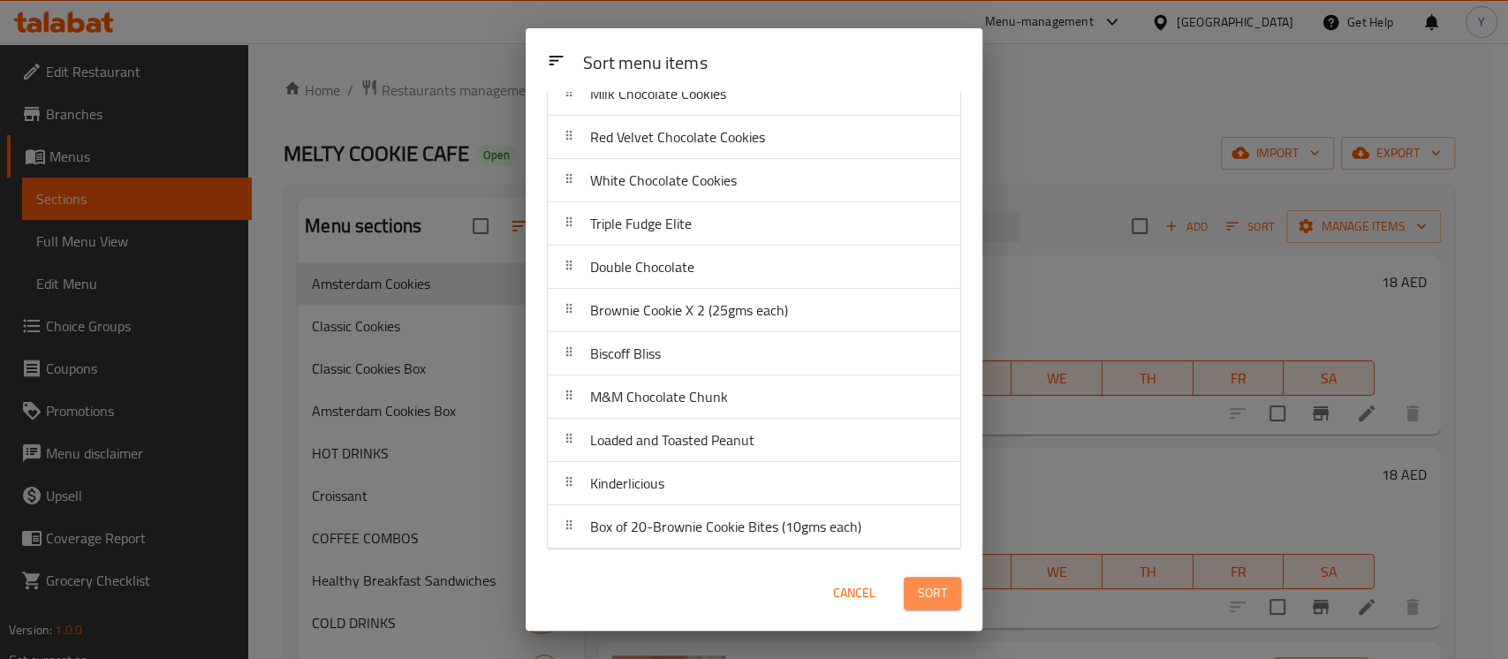
click at [954, 591] on button "Sort" at bounding box center [932, 593] width 57 height 33
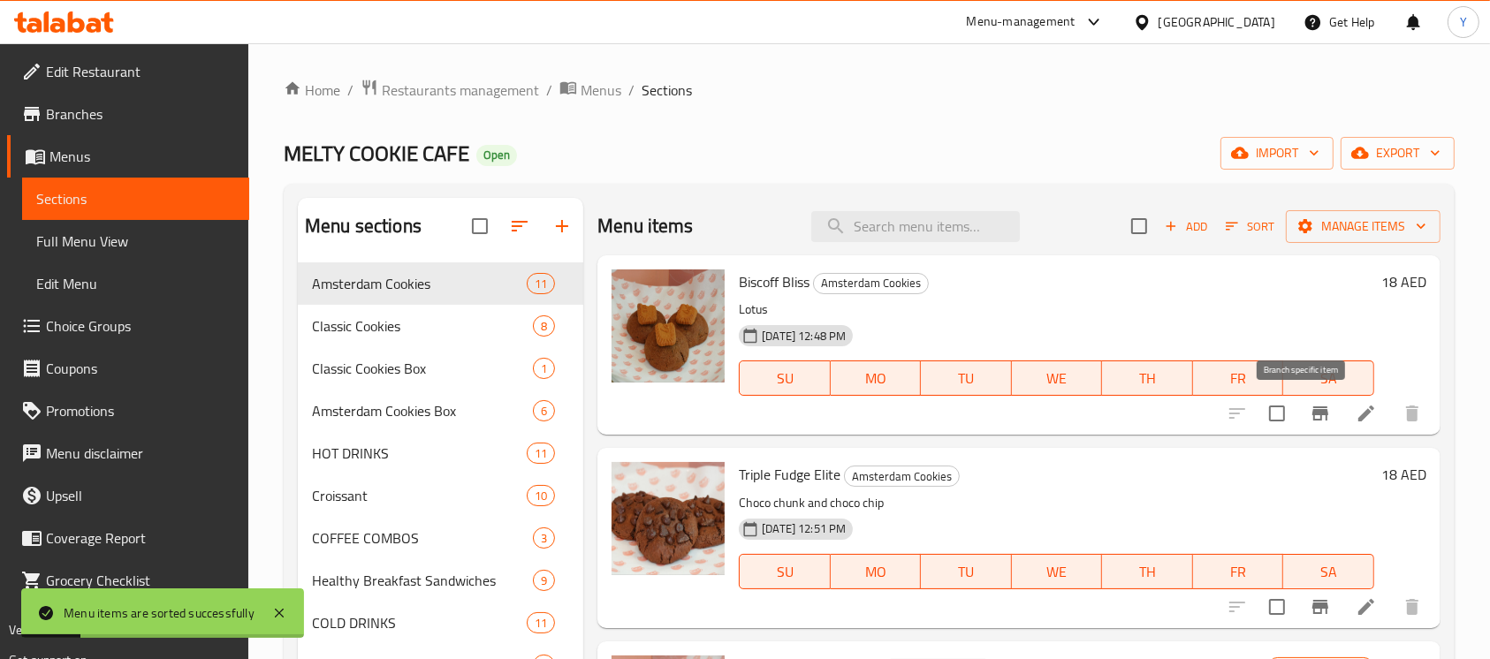
click at [1312, 414] on icon "Branch-specific-item" at bounding box center [1320, 413] width 16 height 14
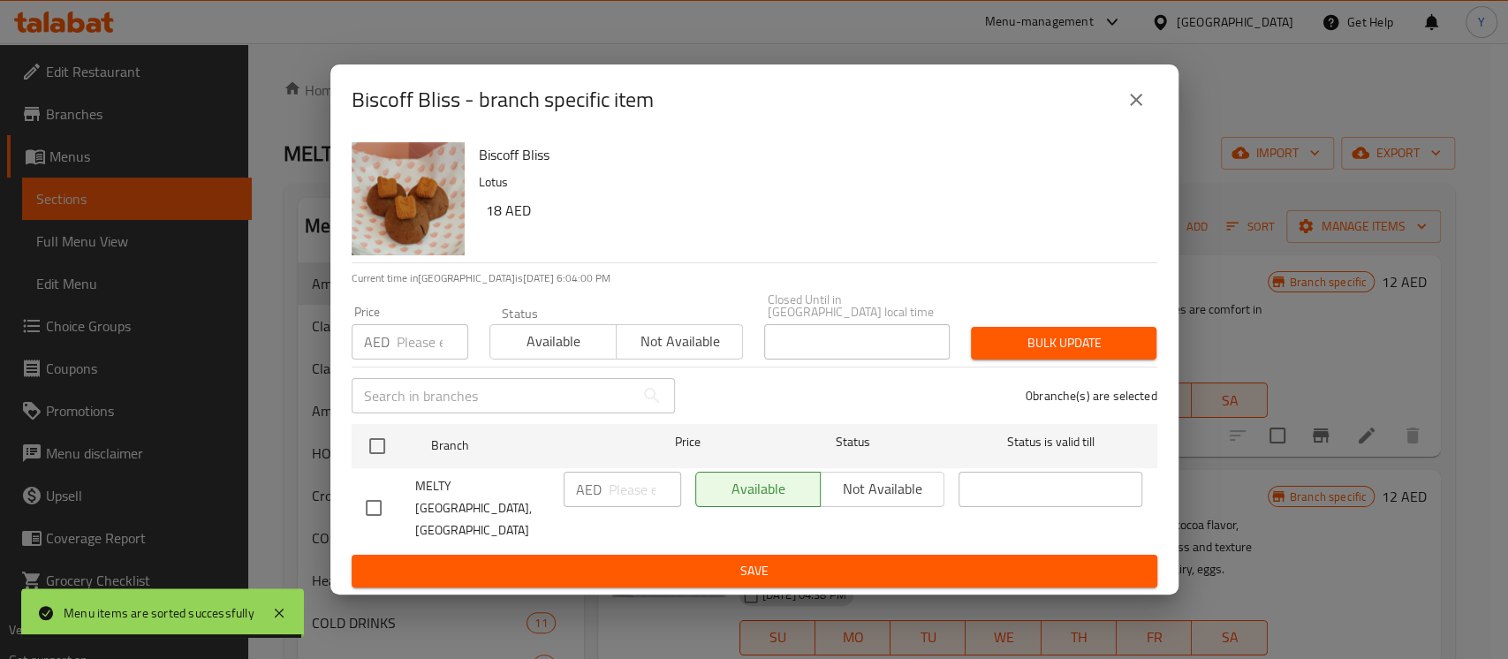
click at [1130, 110] on icon "close" at bounding box center [1136, 99] width 21 height 21
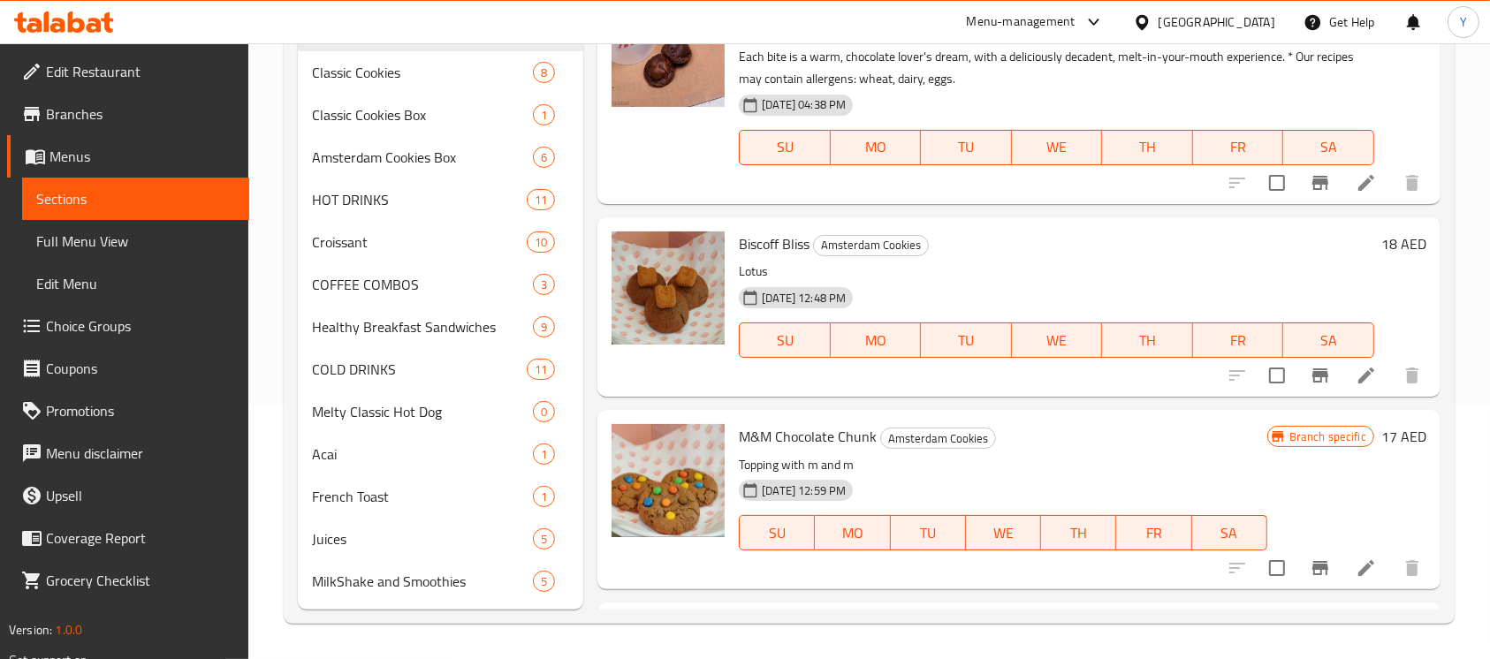
scroll to position [1225, 0]
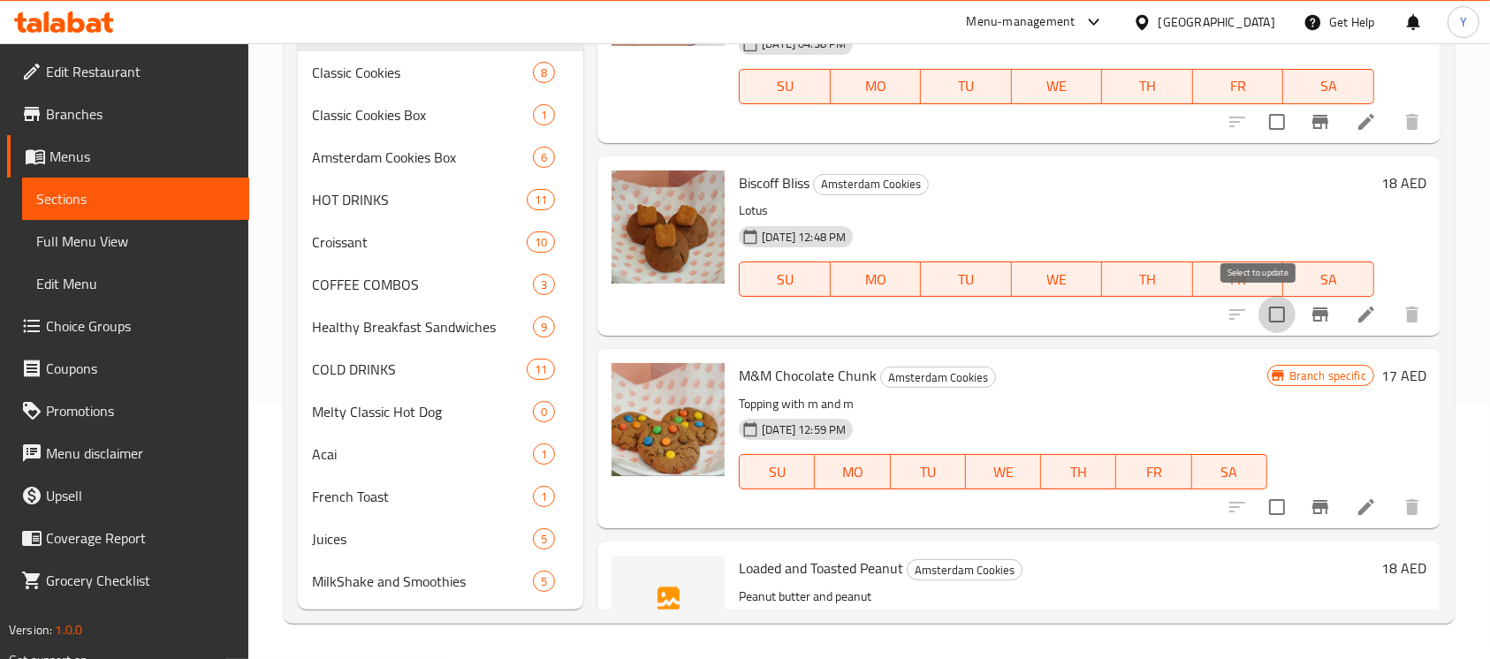
click at [1263, 307] on input "checkbox" at bounding box center [1276, 314] width 37 height 37
checkbox input "true"
click at [1258, 508] on input "checkbox" at bounding box center [1276, 507] width 37 height 37
checkbox input "true"
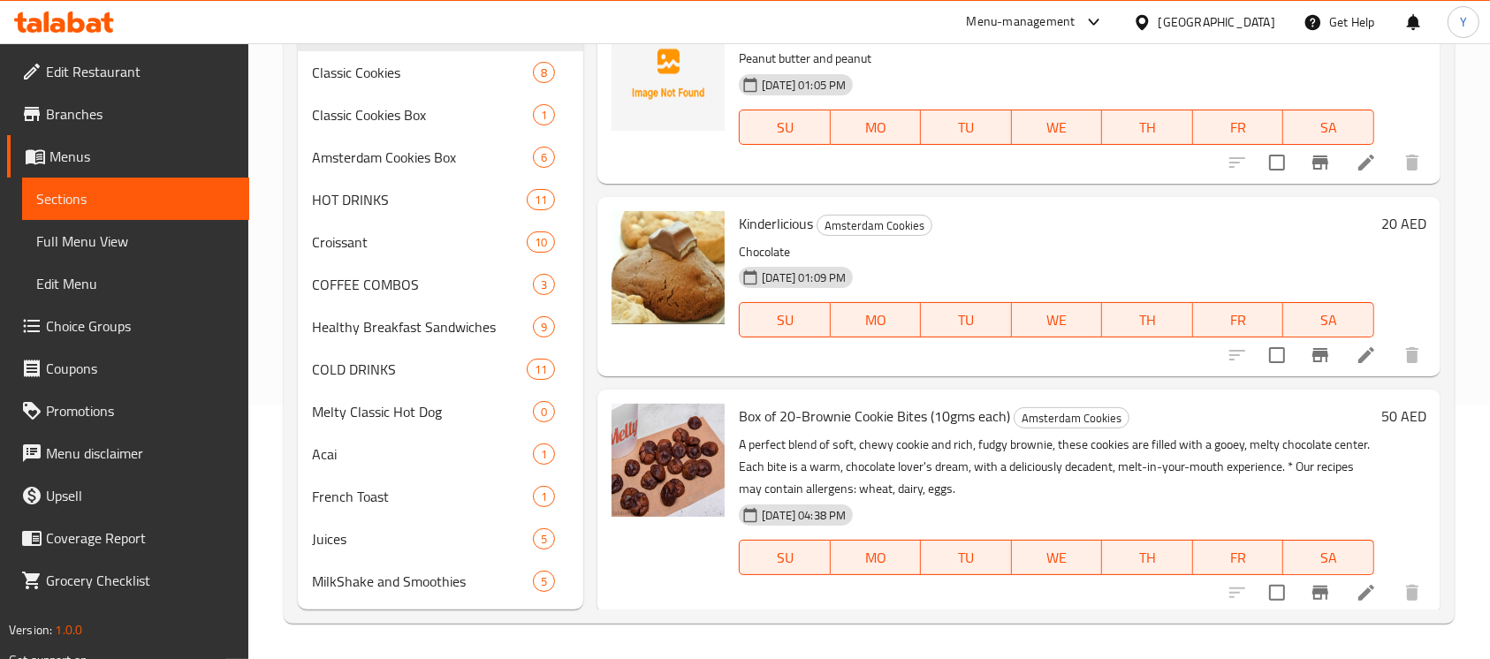
scroll to position [1767, 0]
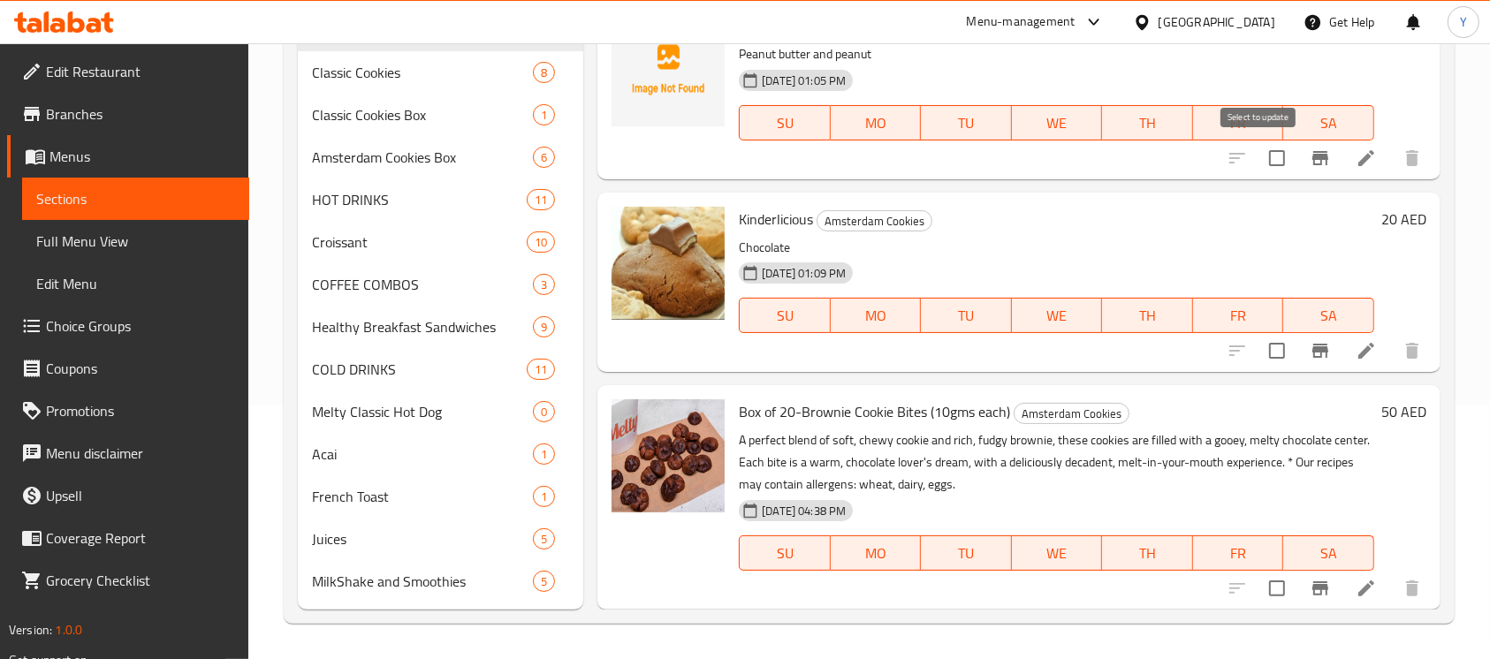
drag, startPoint x: 1261, startPoint y: 160, endPoint x: 1244, endPoint y: 368, distance: 208.3
click at [1262, 162] on input "checkbox" at bounding box center [1276, 158] width 37 height 37
checkbox input "true"
click at [1272, 353] on input "checkbox" at bounding box center [1276, 350] width 37 height 37
checkbox input "true"
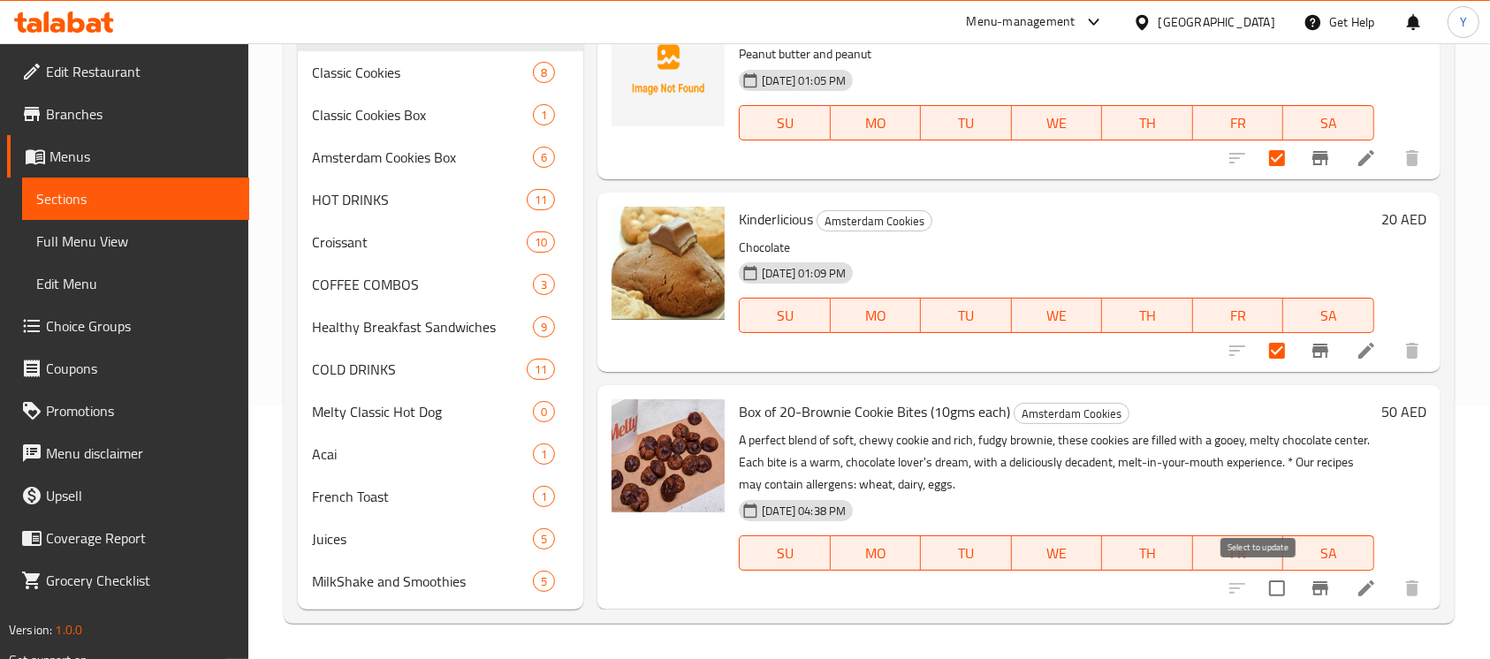
click at [1267, 590] on input "checkbox" at bounding box center [1276, 588] width 37 height 37
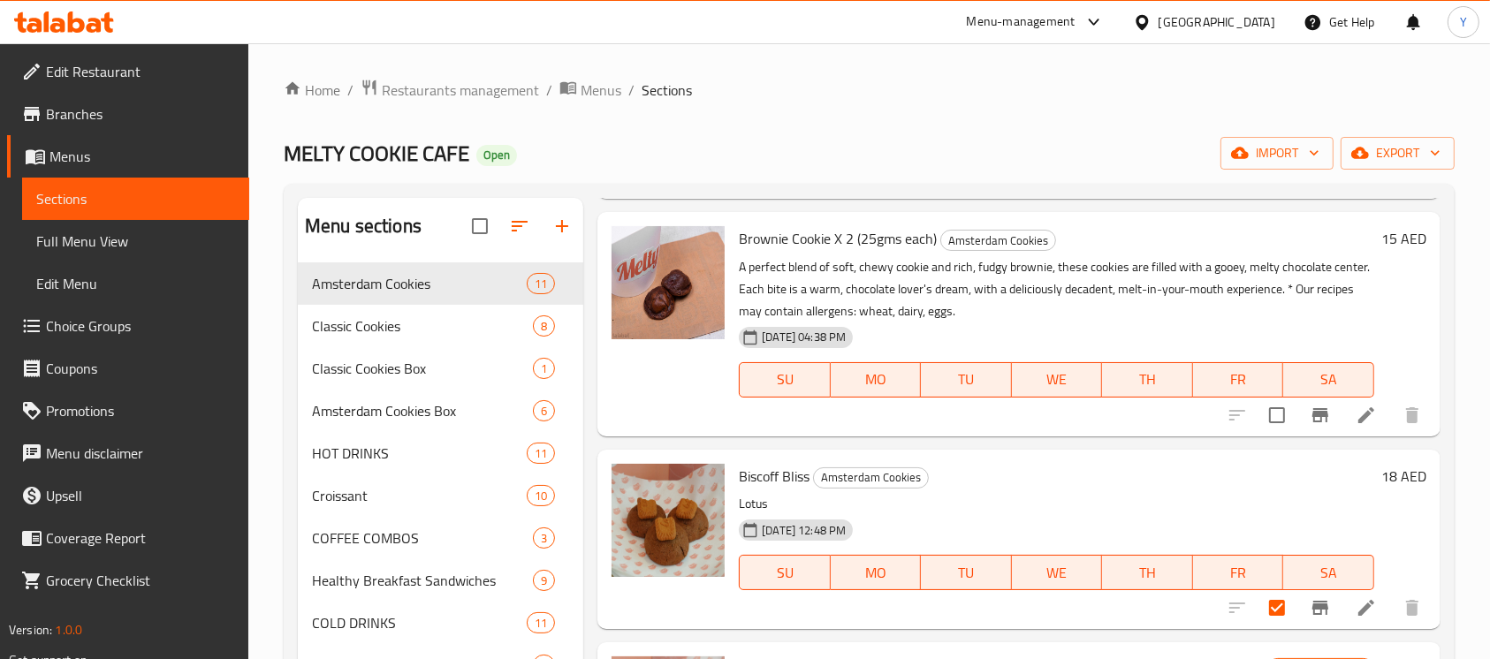
scroll to position [21, 0]
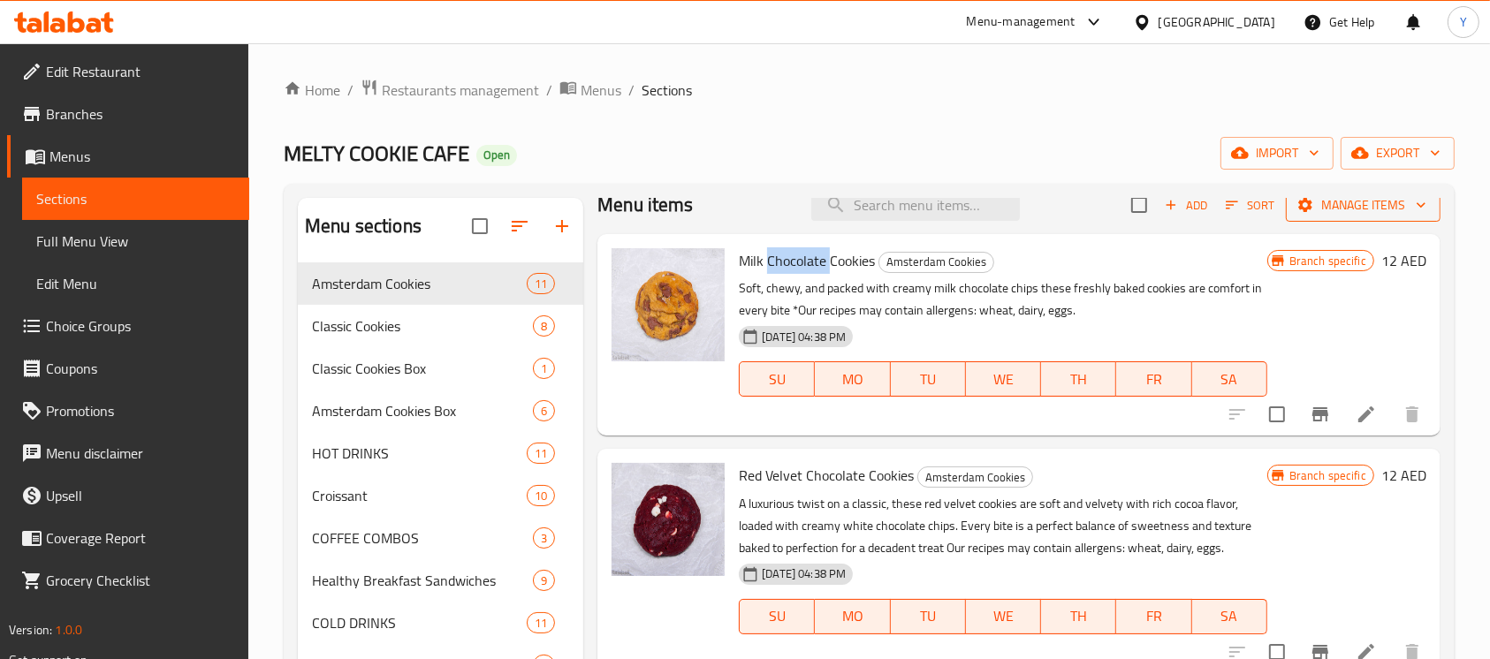
click at [1311, 206] on span "Manage items" at bounding box center [1363, 205] width 126 height 22
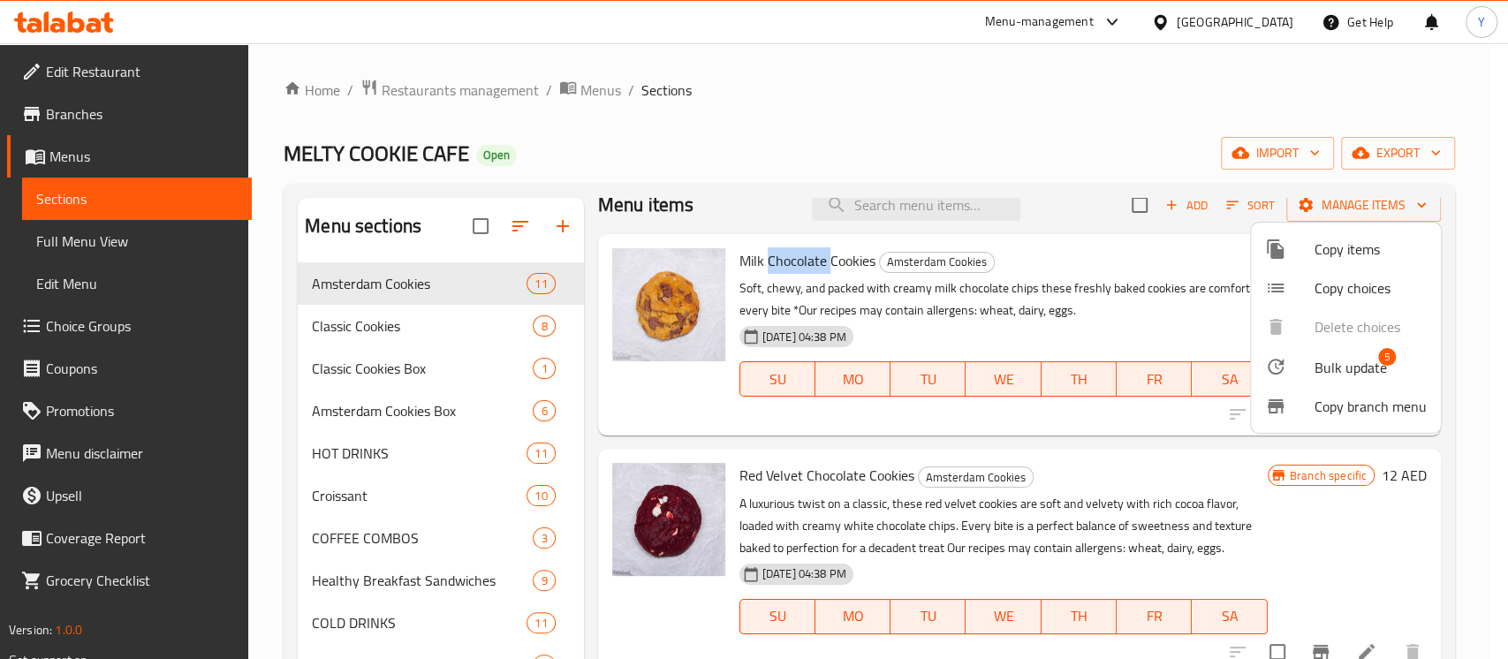
click at [1313, 360] on div at bounding box center [1289, 366] width 49 height 21
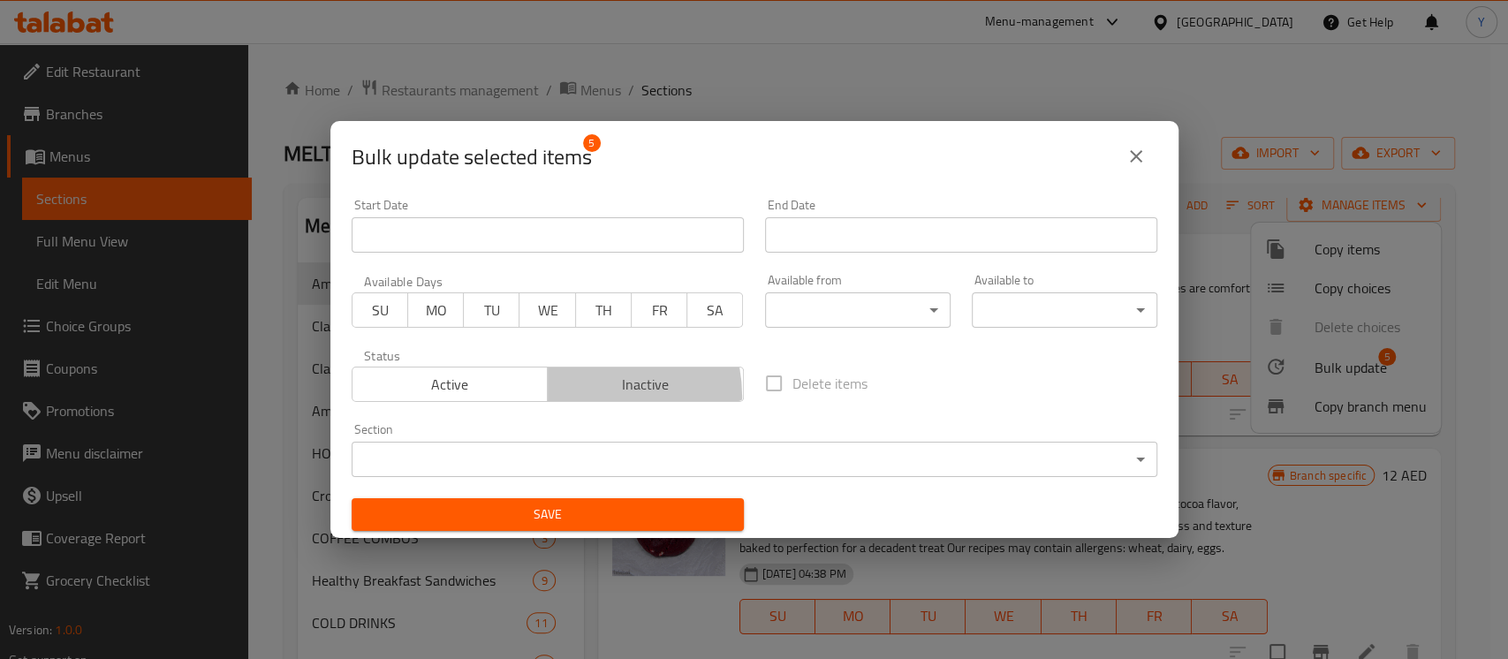
drag, startPoint x: 576, startPoint y: 397, endPoint x: 587, endPoint y: 490, distance: 94.3
click at [576, 398] on button "Inactive" at bounding box center [645, 384] width 197 height 35
click at [565, 517] on span "Save" at bounding box center [548, 515] width 364 height 22
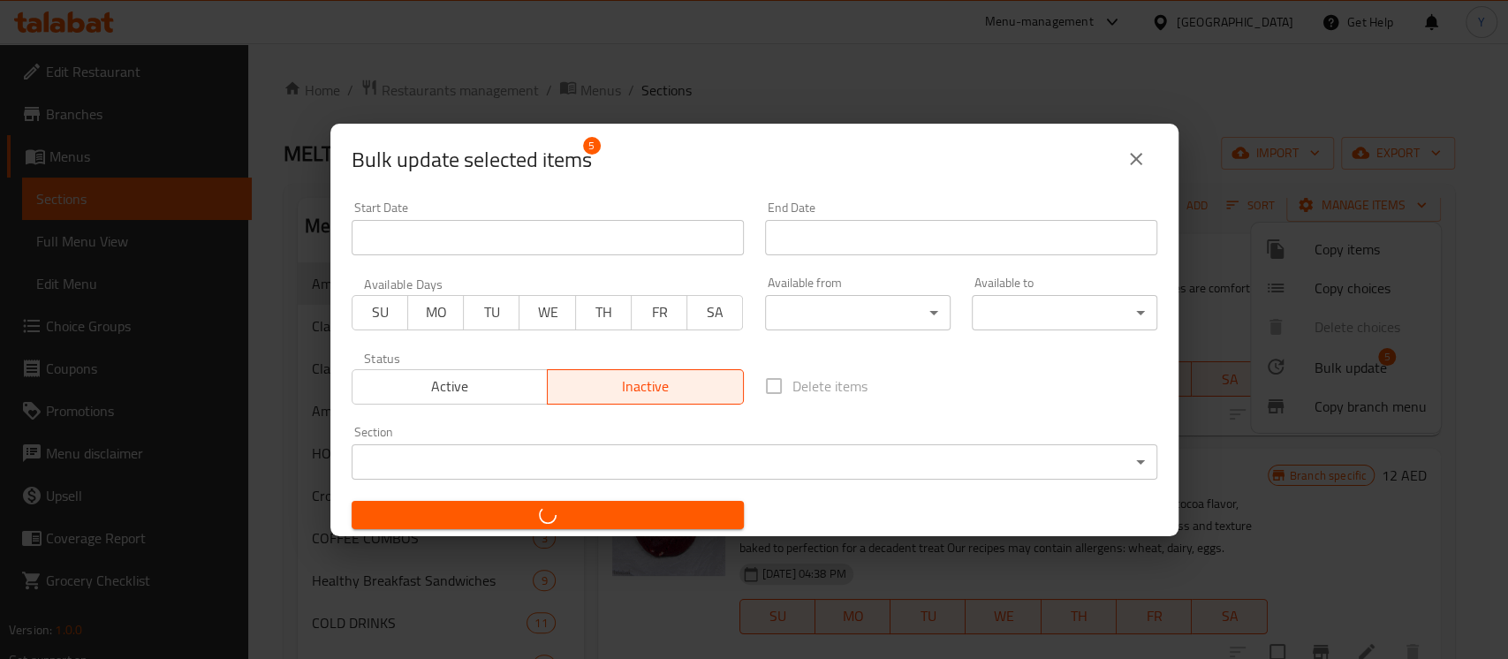
checkbox input "false"
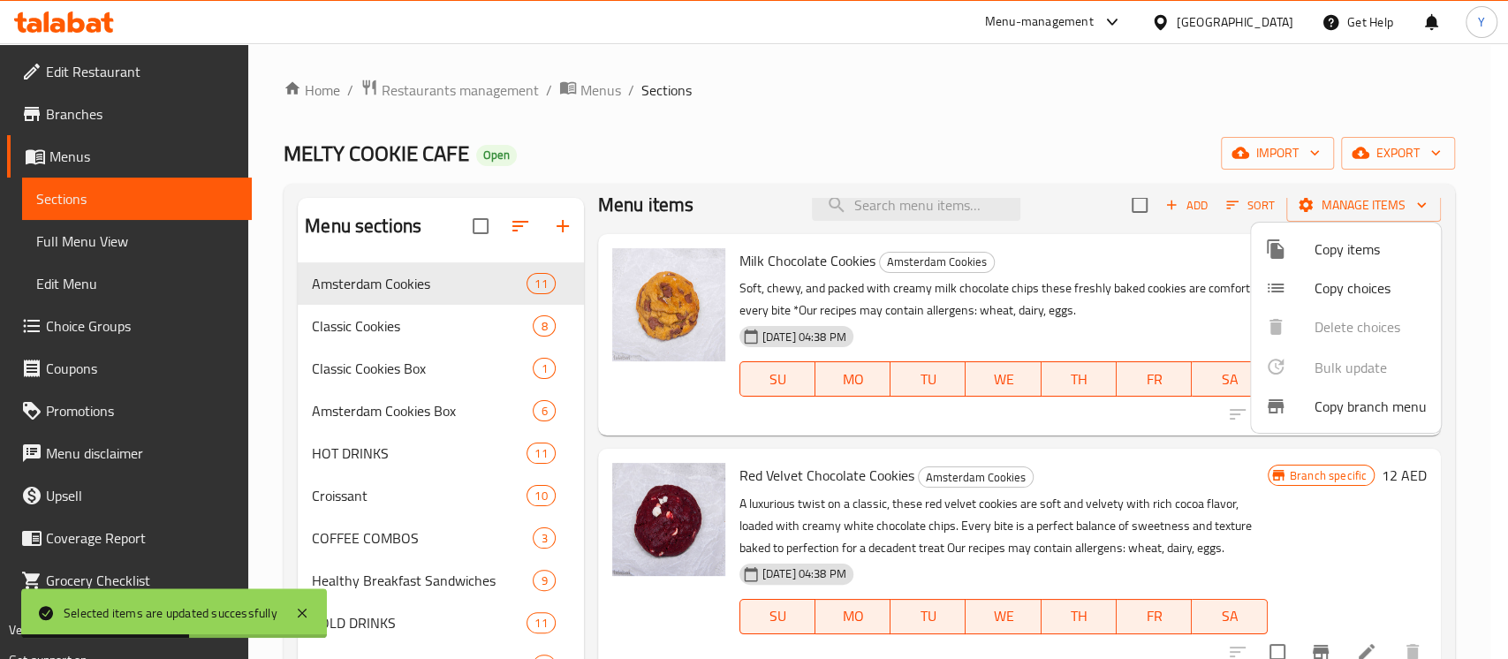
click at [1065, 101] on div at bounding box center [754, 329] width 1508 height 659
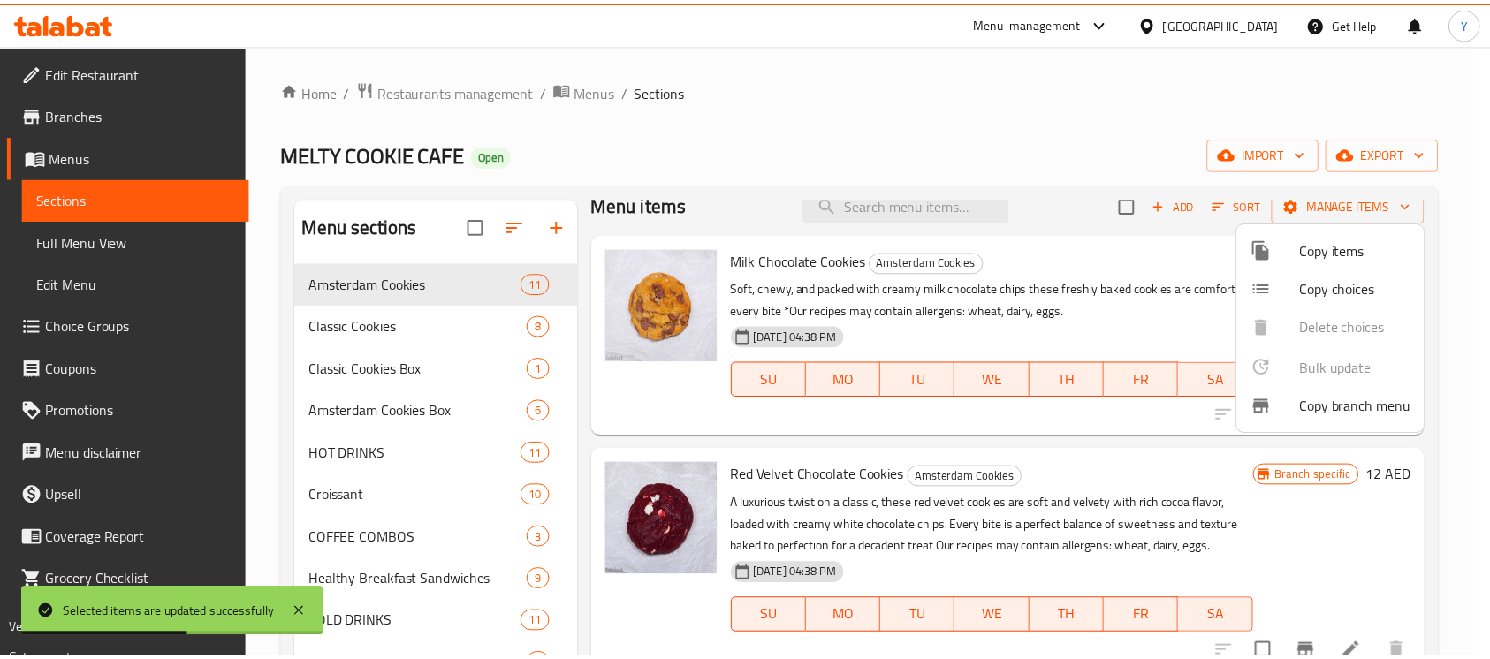
scroll to position [12, 0]
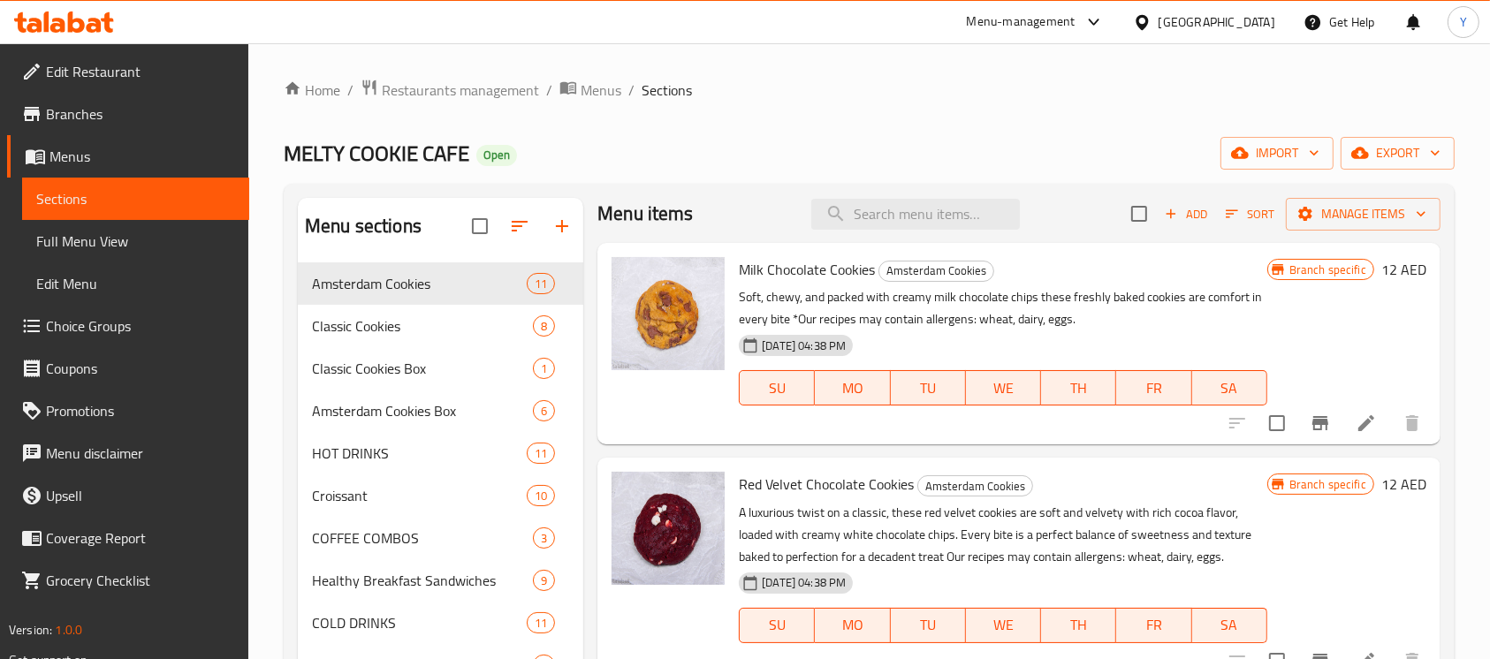
click at [1341, 438] on li at bounding box center [1365, 423] width 49 height 32
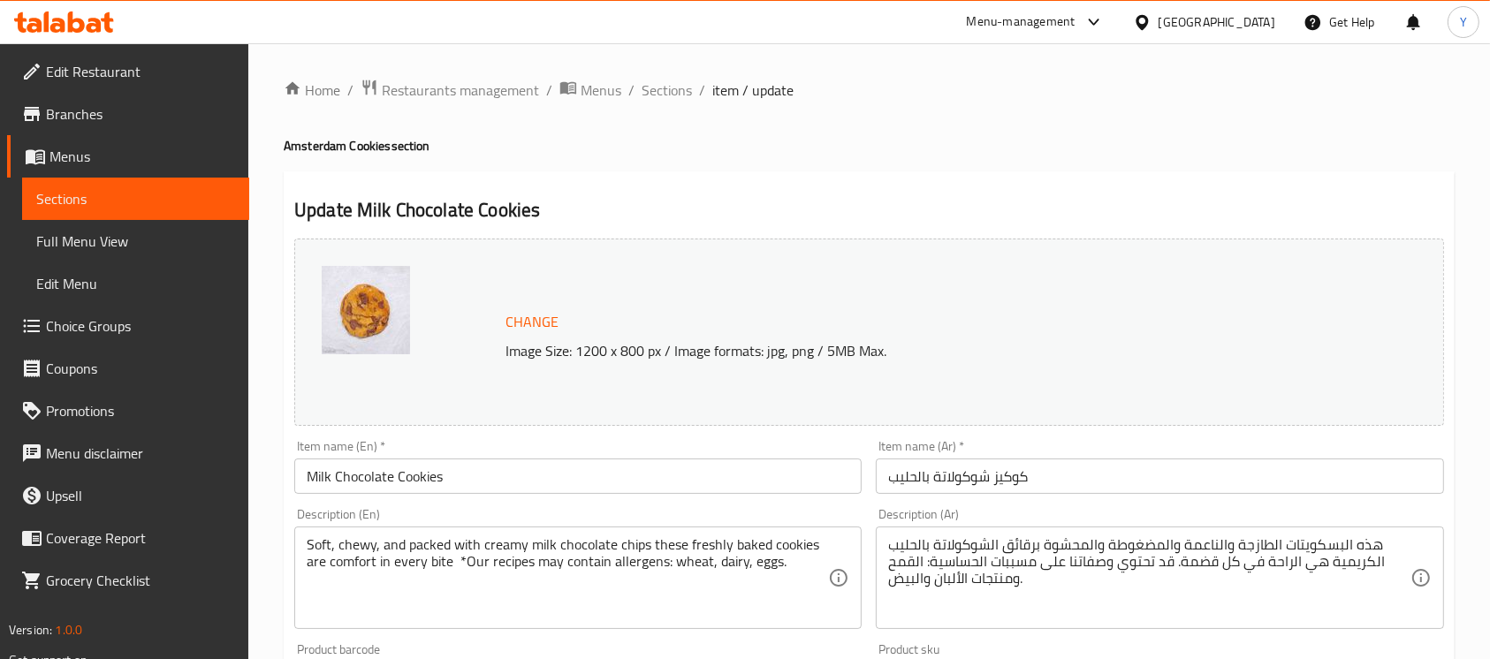
click at [1202, 18] on div "[GEOGRAPHIC_DATA]" at bounding box center [1216, 21] width 117 height 19
